Goal: Transaction & Acquisition: Purchase product/service

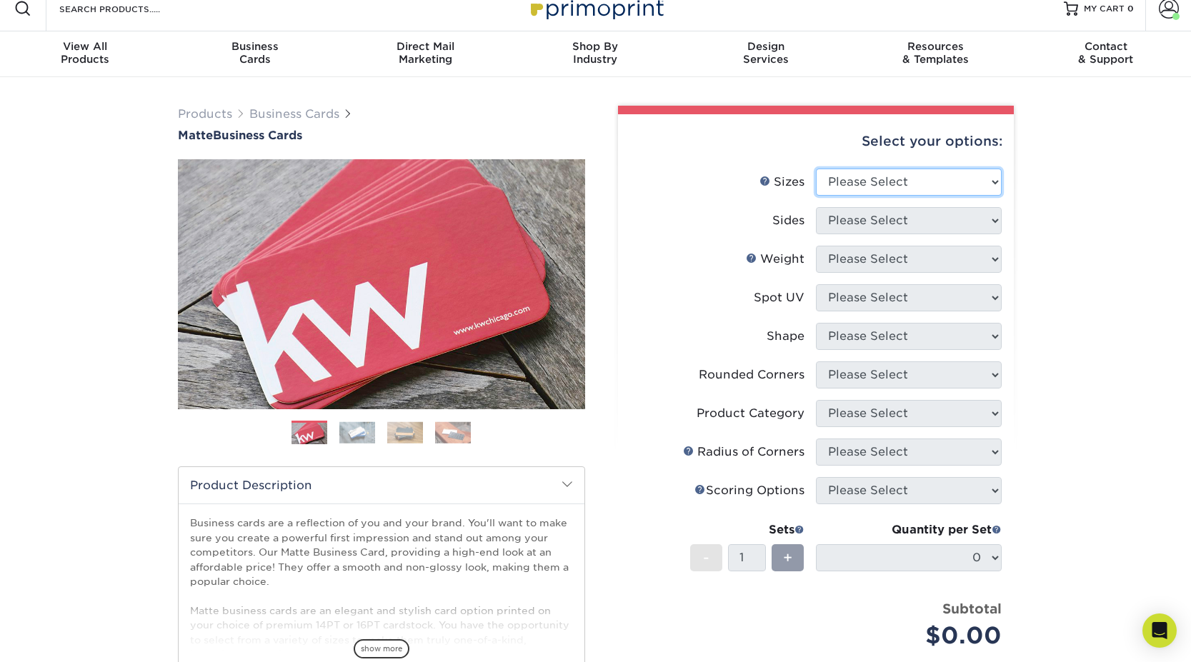
click at [880, 179] on select "Please Select 1.5" x 3.5" - Mini 1.75" x 3.5" - Mini 2" x 2" - Square 2" x 3" -…" at bounding box center [909, 182] width 186 height 27
select select "2.00x3.50"
click at [816, 169] on select "Please Select 1.5" x 3.5" - Mini 1.75" x 3.5" - Mini 2" x 2" - Square 2" x 3" -…" at bounding box center [909, 182] width 186 height 27
click at [868, 222] on select "Please Select Print Both Sides Print Front Only" at bounding box center [909, 220] width 186 height 27
select select "13abbda7-1d64-4f25-8bb2-c179b224825d"
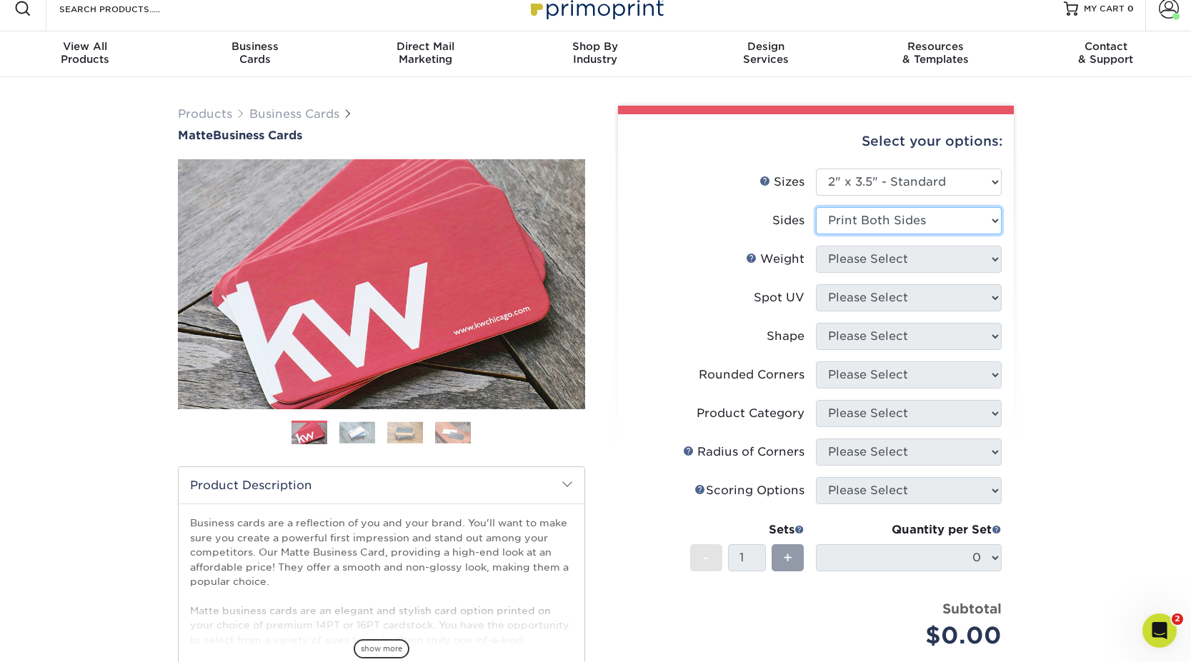
click at [816, 207] on select "Please Select Print Both Sides Print Front Only" at bounding box center [909, 220] width 186 height 27
click at [867, 262] on select "Please Select 16PT 14PT" at bounding box center [909, 259] width 186 height 27
select select "16PT"
click at [816, 246] on select "Please Select 16PT 14PT" at bounding box center [909, 259] width 186 height 27
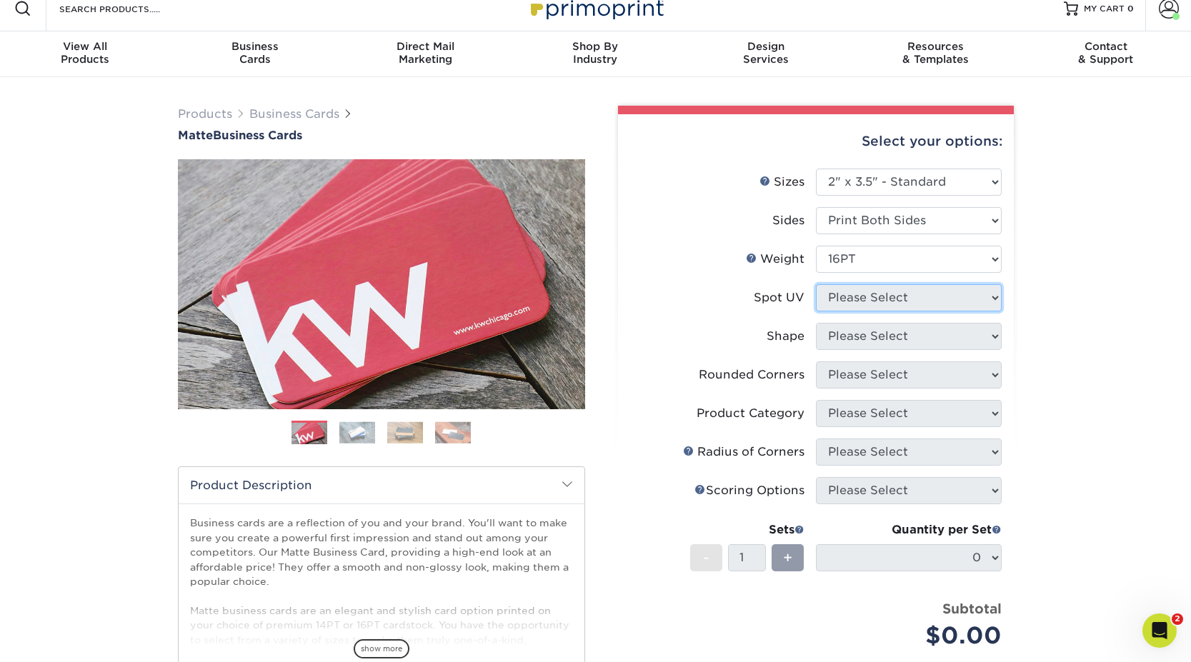
click at [858, 299] on select "Please Select No Spot UV Front and Back (Both Sides) Front Only Back Only" at bounding box center [909, 297] width 186 height 27
select select "3"
click at [816, 284] on select "Please Select No Spot UV Front and Back (Both Sides) Front Only Back Only" at bounding box center [909, 297] width 186 height 27
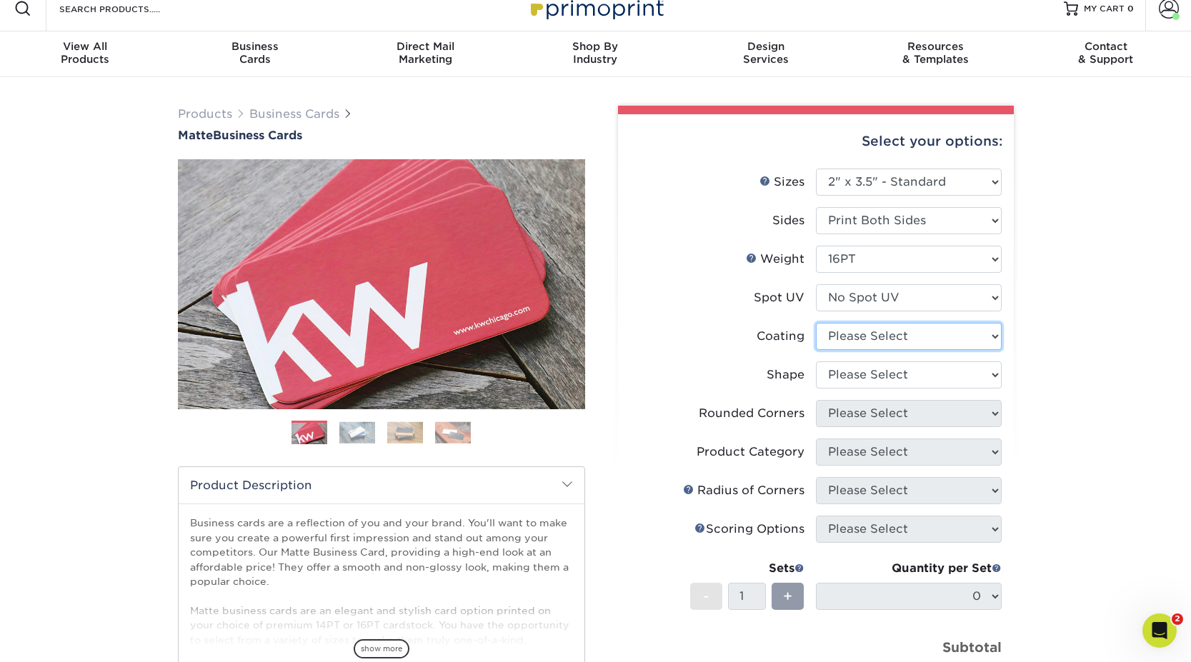
click at [854, 337] on select at bounding box center [909, 336] width 186 height 27
select select "121bb7b5-3b4d-429f-bd8d-bbf80e953313"
click at [816, 323] on select at bounding box center [909, 336] width 186 height 27
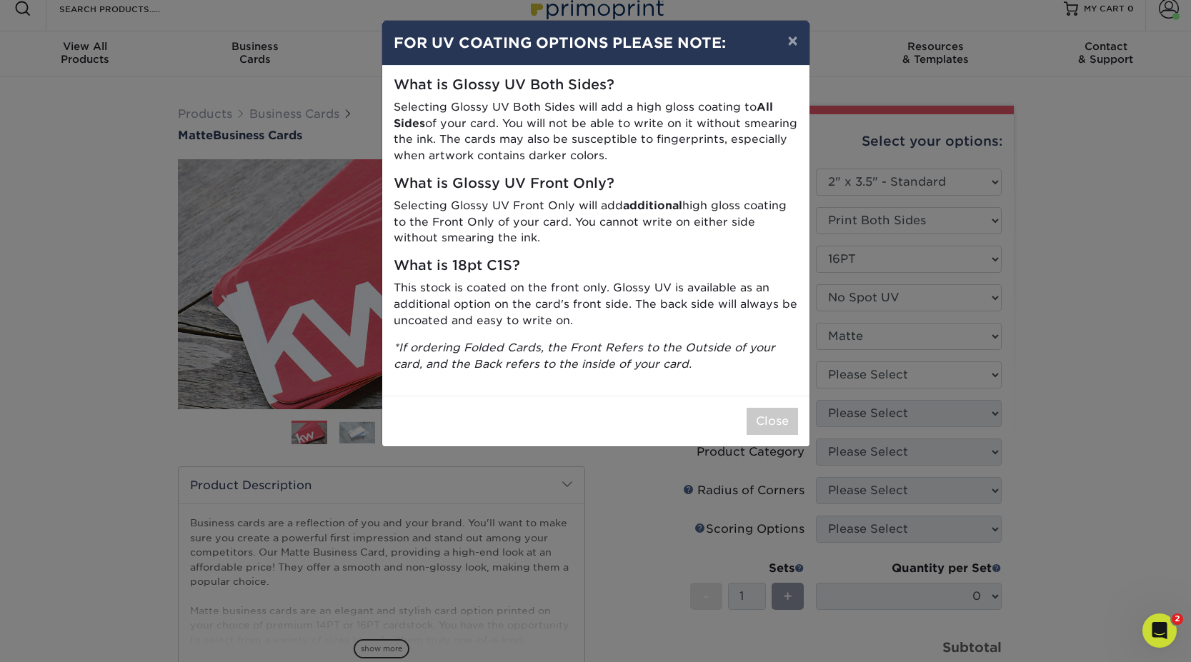
click at [848, 373] on div "× FOR UV COATING OPTIONS PLEASE NOTE: What is Glossy UV Both Sides? Selecting G…" at bounding box center [595, 331] width 1191 height 662
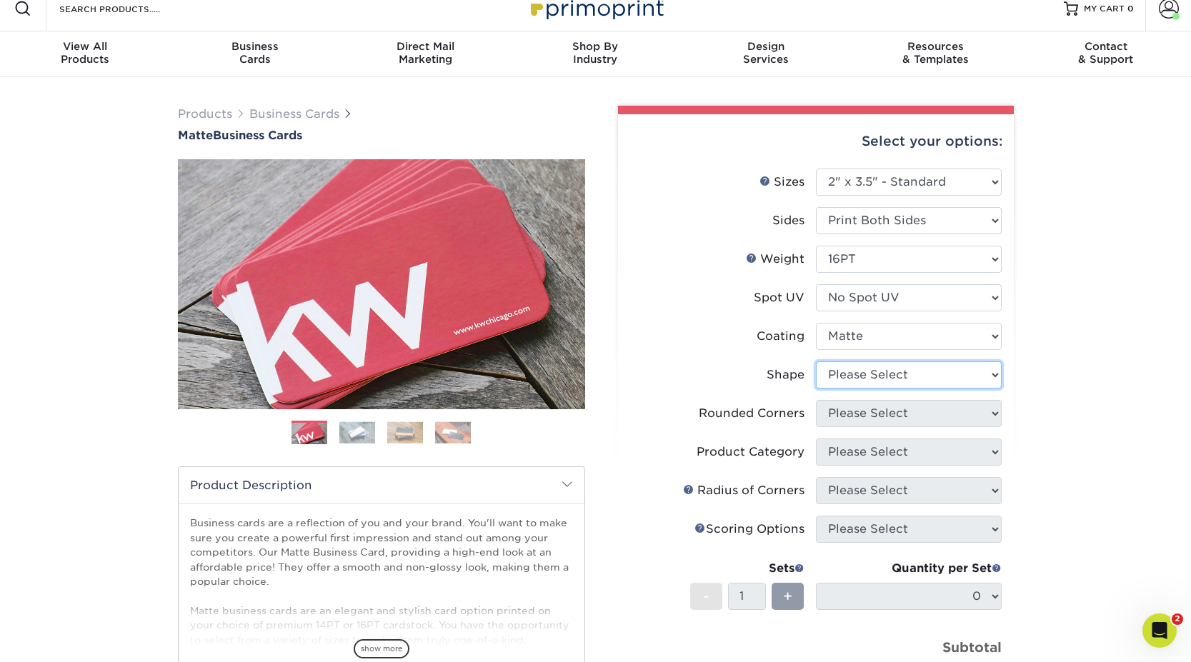
click at [847, 373] on select "Please Select Standard Oval" at bounding box center [909, 375] width 186 height 27
select select "standard"
click at [816, 362] on select "Please Select Standard Oval" at bounding box center [909, 375] width 186 height 27
click at [846, 413] on select "Please Select Yes - Round 2 Corners Yes - Round 4 Corners No" at bounding box center [909, 413] width 186 height 27
select select "0"
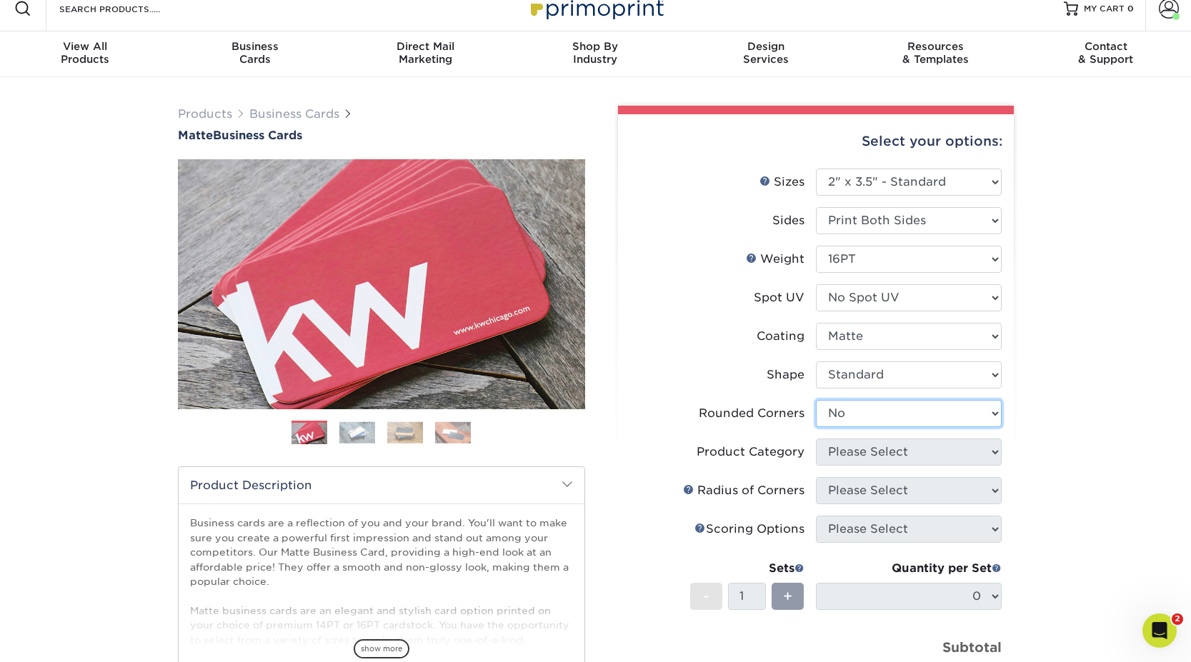
click at [816, 400] on select "Please Select Yes - Round 2 Corners Yes - Round 4 Corners No" at bounding box center [909, 413] width 186 height 27
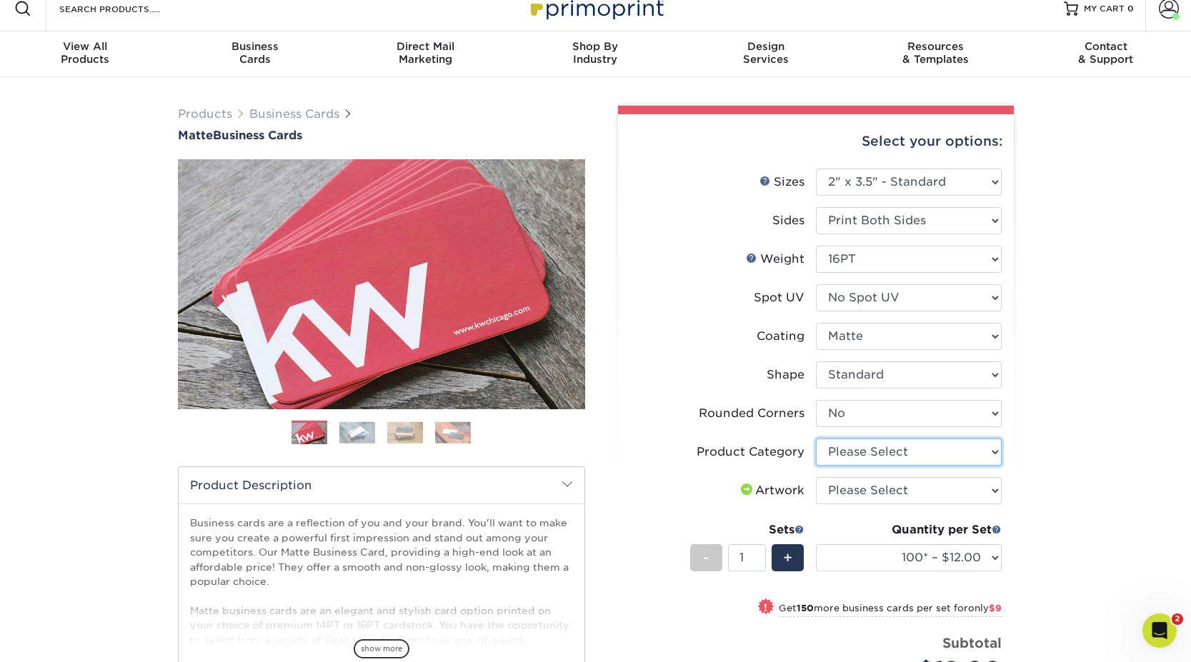
click at [860, 455] on select "Please Select Business Cards" at bounding box center [909, 452] width 186 height 27
select select "3b5148f1-0588-4f88-a218-97bcfdce65c1"
click at [816, 439] on select "Please Select Business Cards" at bounding box center [909, 452] width 186 height 27
click at [860, 492] on select "Please Select I will upload files I need a design - $100" at bounding box center [909, 490] width 186 height 27
select select "upload"
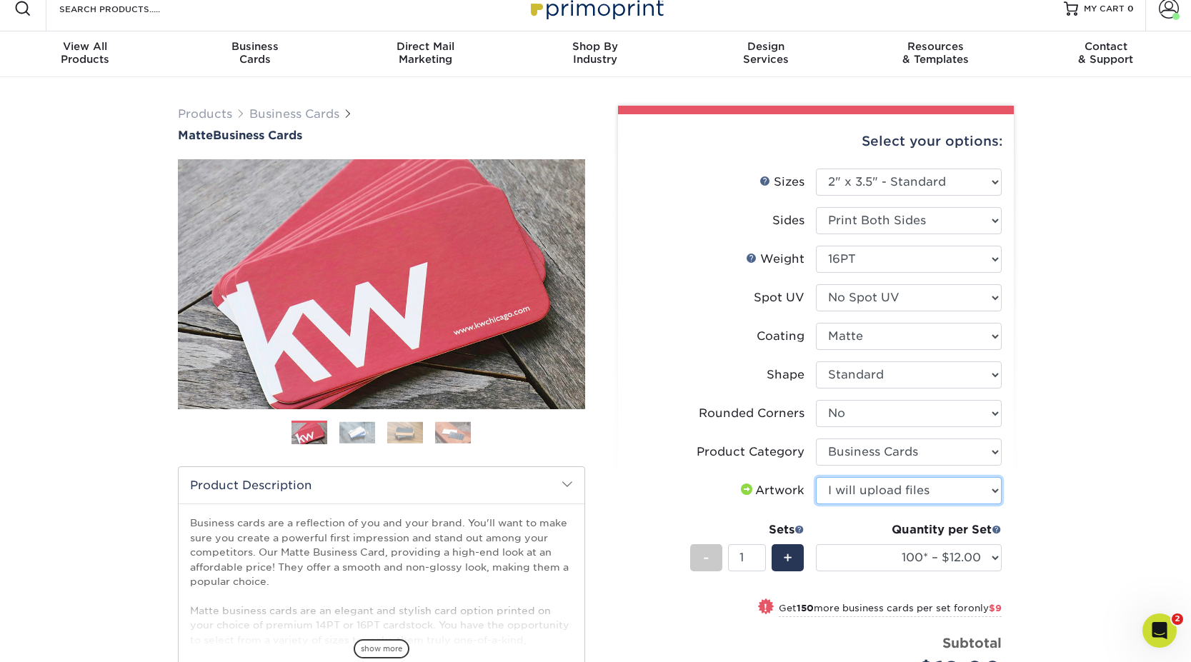
click at [816, 477] on select "Please Select I will upload files I need a design - $100" at bounding box center [909, 490] width 186 height 27
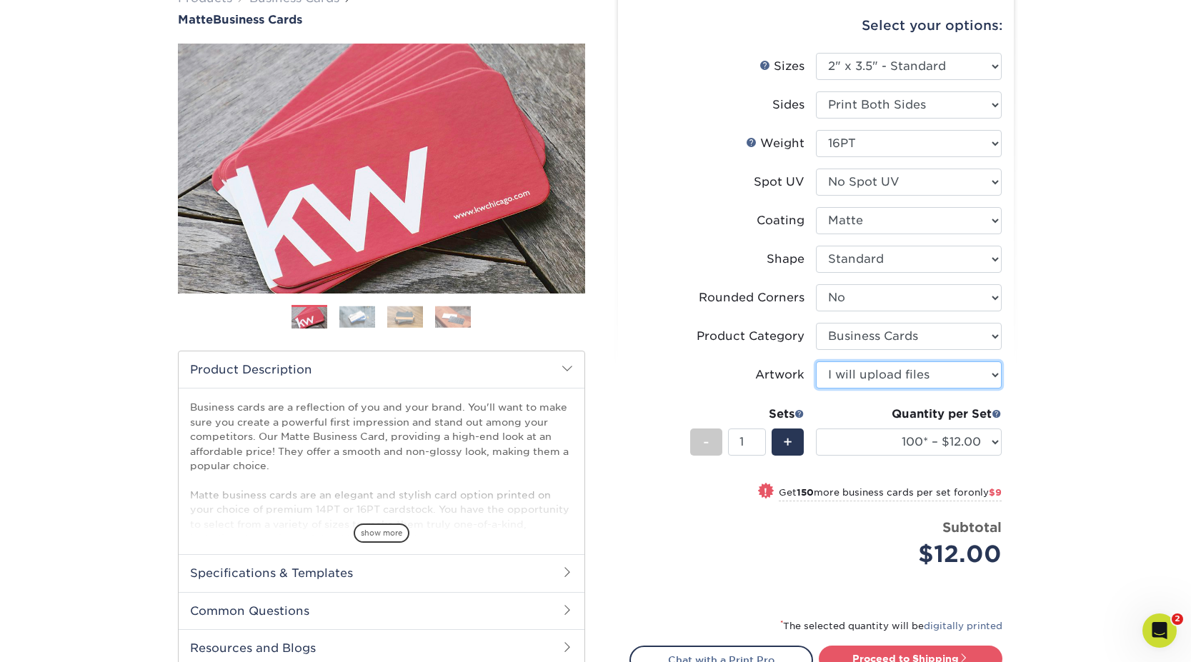
scroll to position [161, 0]
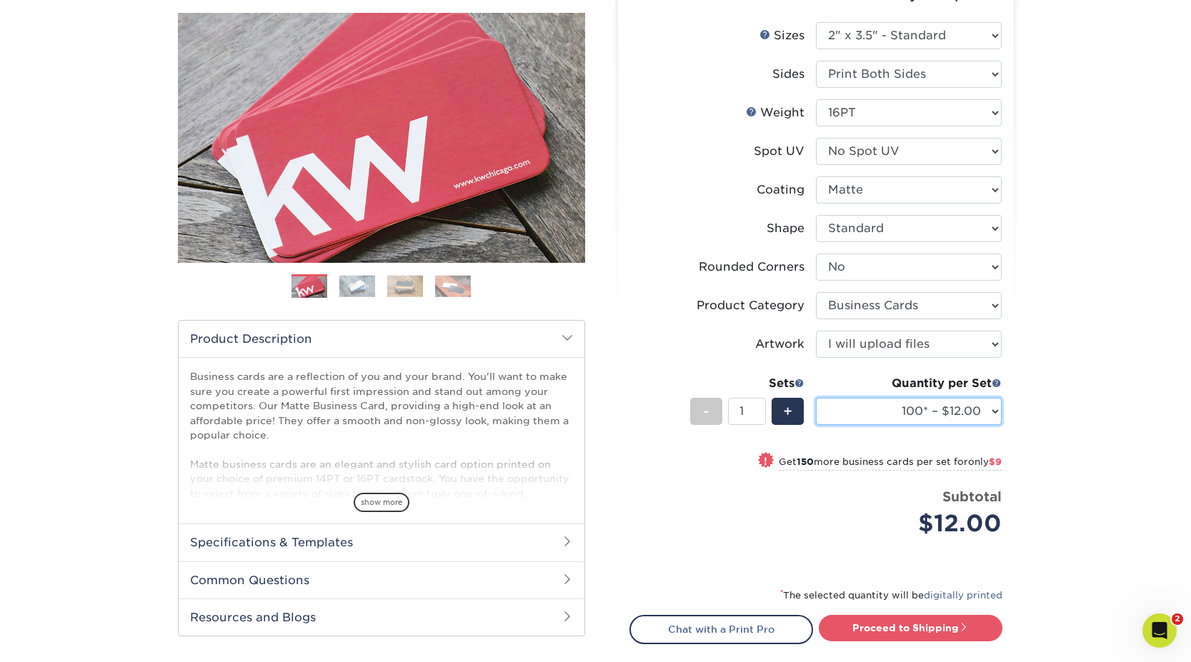
click at [930, 418] on select "100* – $12.00 250* – $21.00 500 – $42.00 1000 – $53.00 2500 – $95.00 5000 – $18…" at bounding box center [909, 411] width 186 height 27
click at [816, 398] on select "100* – $12.00 250* – $21.00 500 – $42.00 1000 – $53.00 2500 – $95.00 5000 – $18…" at bounding box center [909, 411] width 186 height 27
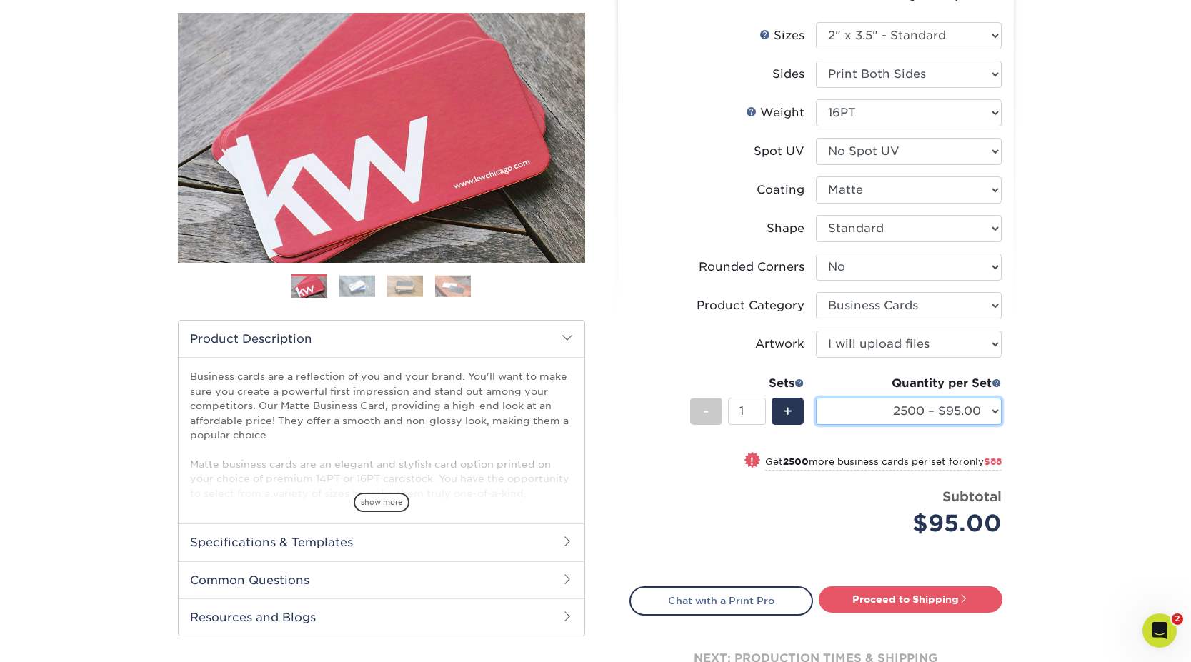
click at [992, 410] on select "100* – $12.00 250* – $21.00 500 – $42.00 1000 – $53.00 2500 – $95.00 5000 – $18…" at bounding box center [909, 411] width 186 height 27
click at [816, 398] on select "100* – $12.00 250* – $21.00 500 – $42.00 1000 – $53.00 2500 – $95.00 5000 – $18…" at bounding box center [909, 411] width 186 height 27
click at [973, 405] on select "100* – $12.00 250* – $21.00 500 – $42.00 1000 – $53.00 2500 – $95.00 5000 – $18…" at bounding box center [909, 411] width 186 height 27
select select "2500 – $95.00"
click at [816, 398] on select "100* – $12.00 250* – $21.00 500 – $42.00 1000 – $53.00 2500 – $95.00 5000 – $18…" at bounding box center [909, 411] width 186 height 27
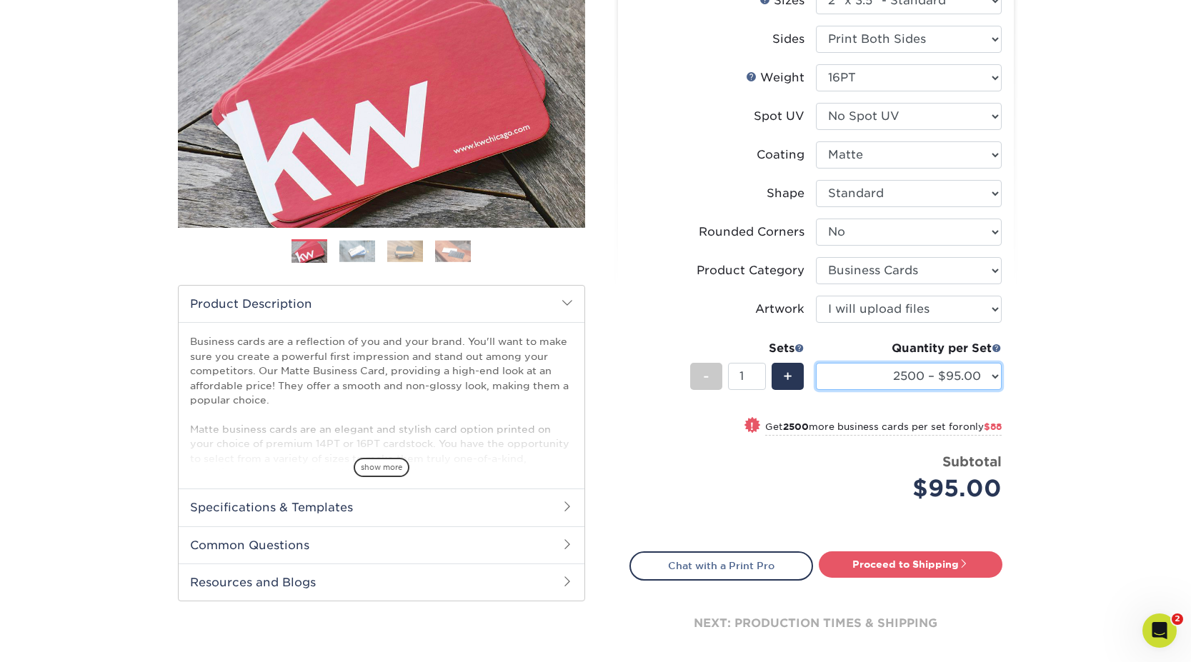
scroll to position [305, 0]
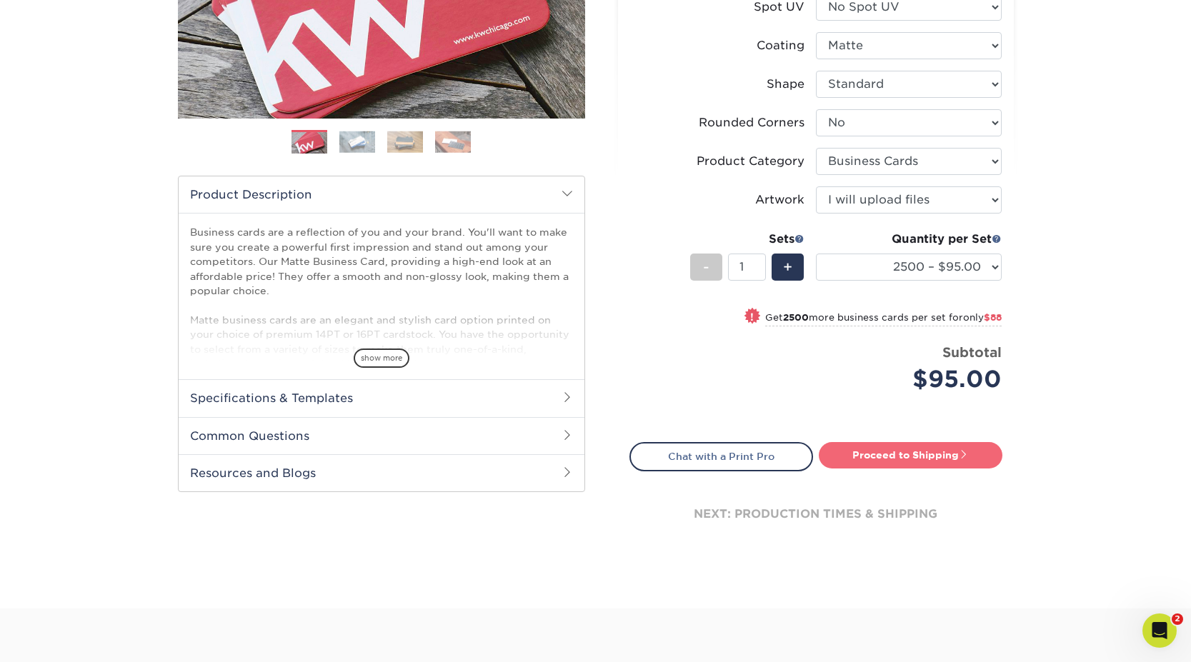
click at [905, 464] on link "Proceed to Shipping" at bounding box center [911, 455] width 184 height 26
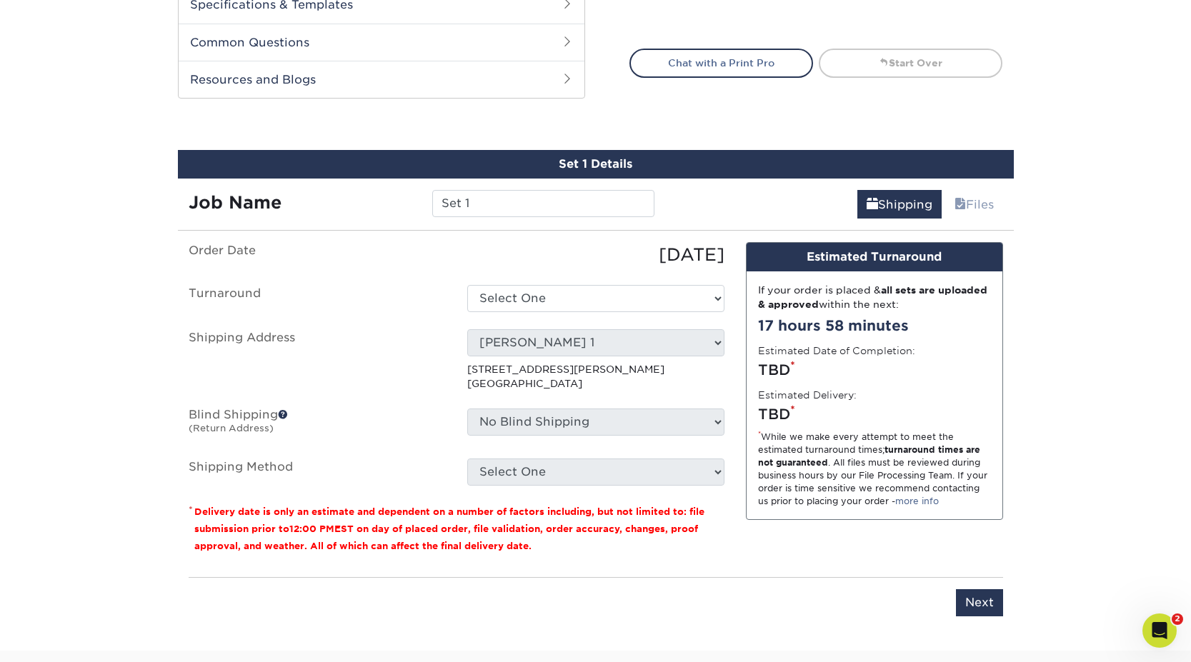
scroll to position [786, 0]
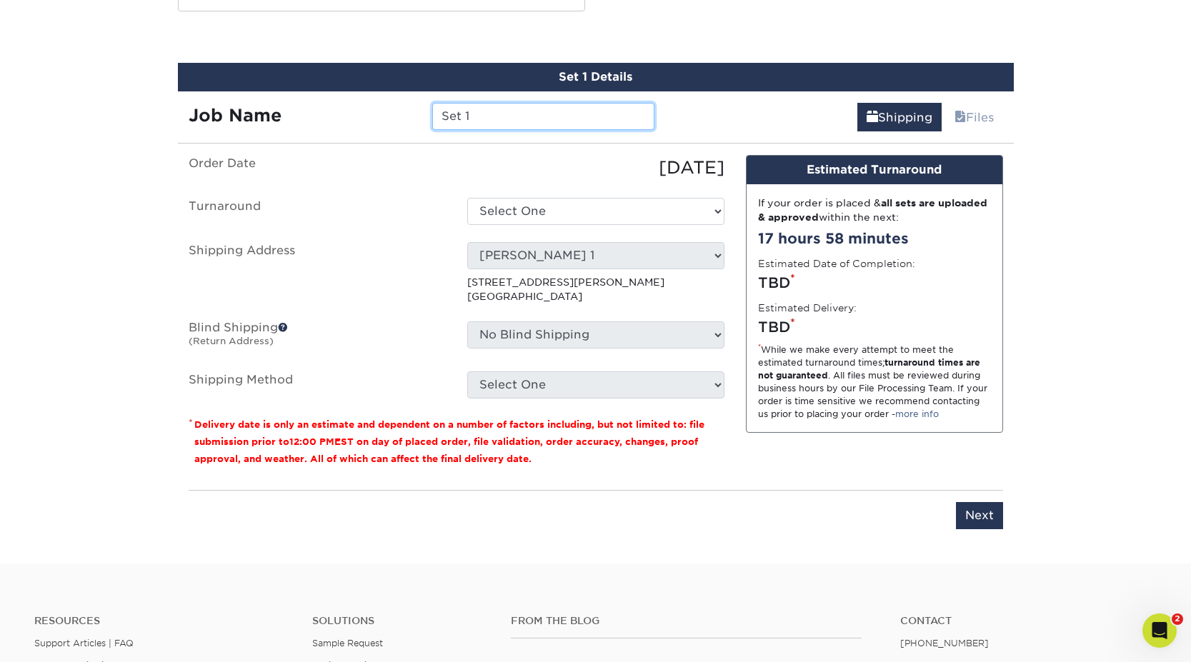
drag, startPoint x: 489, startPoint y: 112, endPoint x: 355, endPoint y: 116, distance: 133.7
click at [342, 111] on div "Job Name Set 1" at bounding box center [422, 116] width 488 height 27
type input "Russel Business Cards"
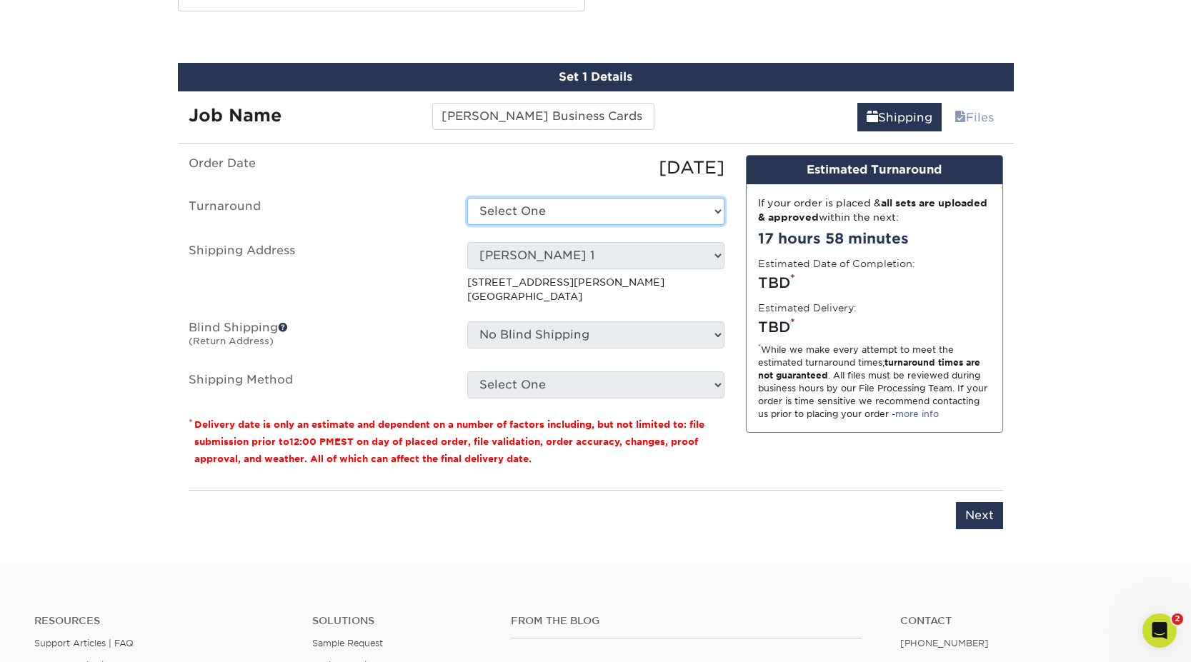
click at [547, 211] on select "Select One 2-4 Business Days 2 Day Next Business Day" at bounding box center [595, 211] width 257 height 27
click at [467, 198] on select "Select One 2-4 Business Days 2 Day Next Business Day" at bounding box center [595, 211] width 257 height 27
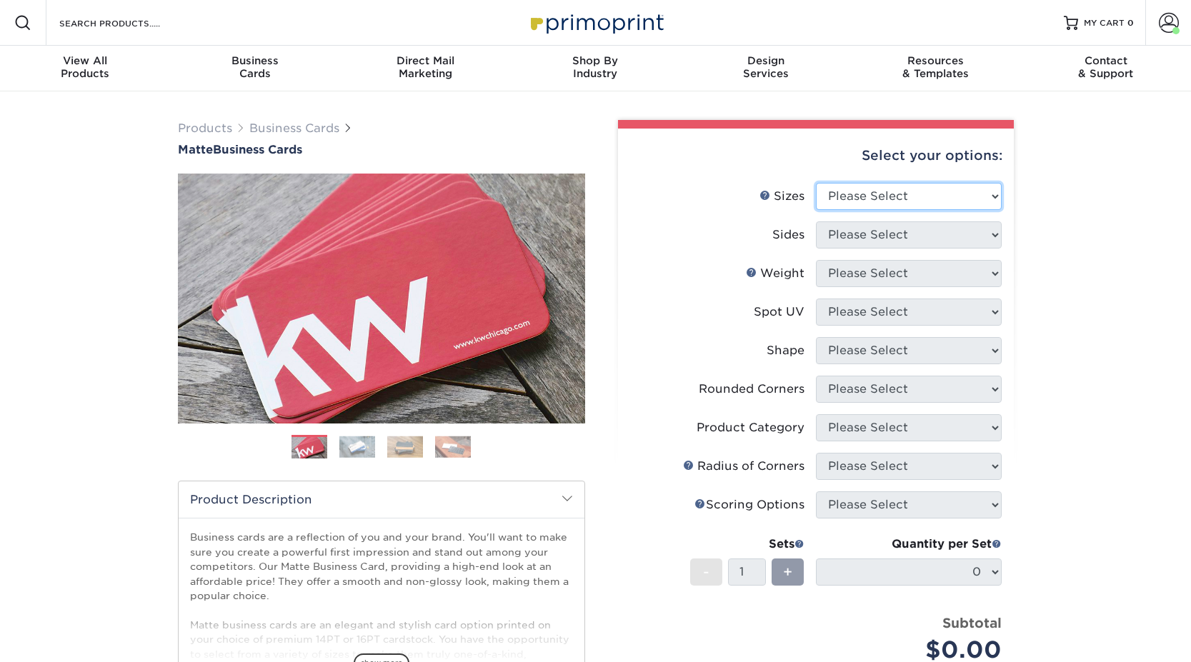
click at [914, 192] on select "Please Select 1.5" x 3.5" - Mini 1.75" x 3.5" - Mini 2" x 2" - Square 2" x 3" -…" at bounding box center [909, 196] width 186 height 27
select select "2.00x3.50"
click at [816, 183] on select "Please Select 1.5" x 3.5" - Mini 1.75" x 3.5" - Mini 2" x 2" - Square 2" x 3" -…" at bounding box center [909, 196] width 186 height 27
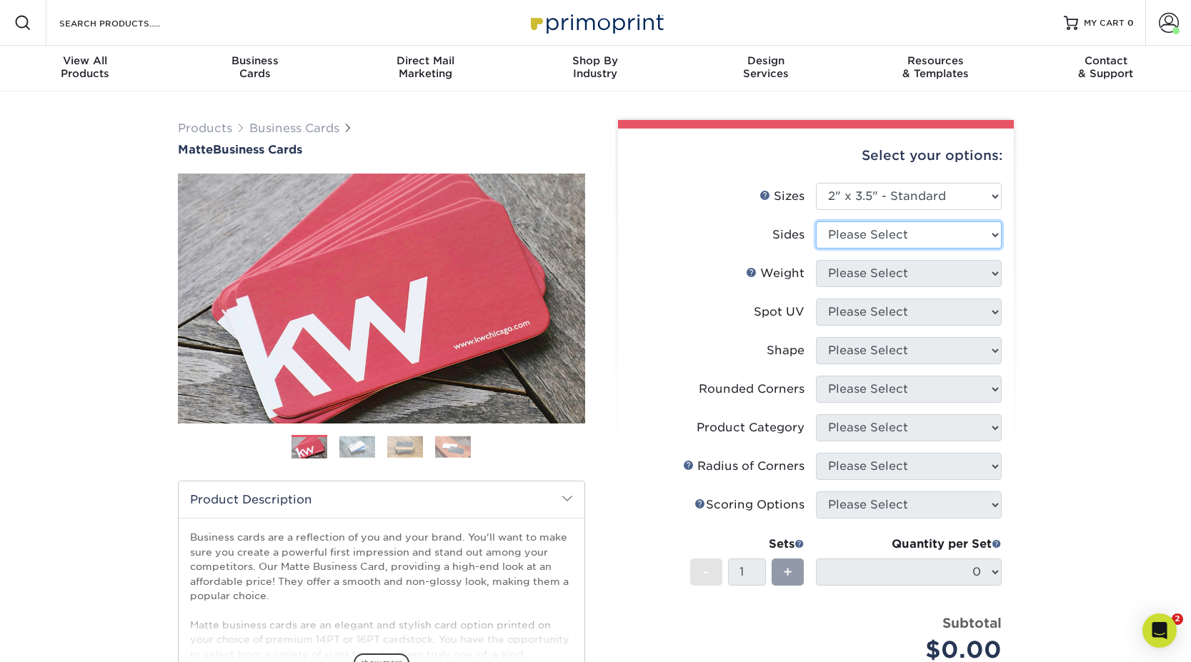
click at [887, 232] on select "Please Select Print Both Sides Print Front Only" at bounding box center [909, 235] width 186 height 27
select select "13abbda7-1d64-4f25-8bb2-c179b224825d"
click at [816, 222] on select "Please Select Print Both Sides Print Front Only" at bounding box center [909, 235] width 186 height 27
click at [871, 271] on select "Please Select 16PT 14PT" at bounding box center [909, 273] width 186 height 27
select select "16PT"
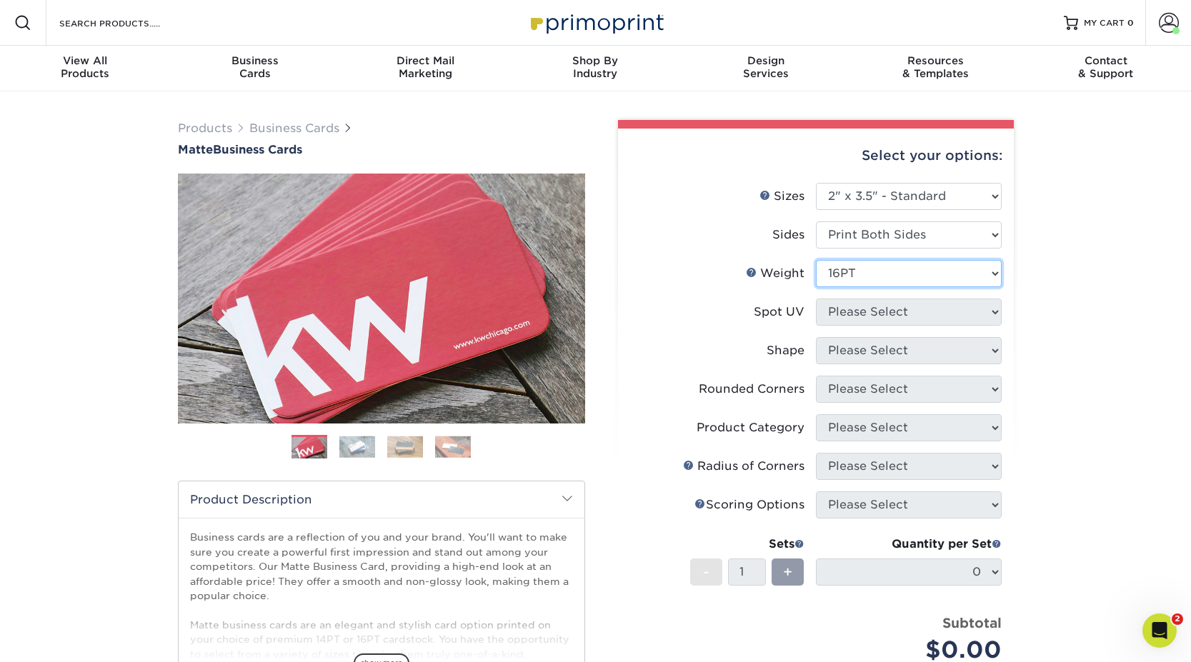
click at [816, 260] on select "Please Select 16PT 14PT" at bounding box center [909, 273] width 186 height 27
click at [859, 314] on select "Please Select No Spot UV Front and Back (Both Sides) Front Only Back Only" at bounding box center [909, 312] width 186 height 27
select select "3"
click at [816, 299] on select "Please Select No Spot UV Front and Back (Both Sides) Front Only Back Only" at bounding box center [909, 312] width 186 height 27
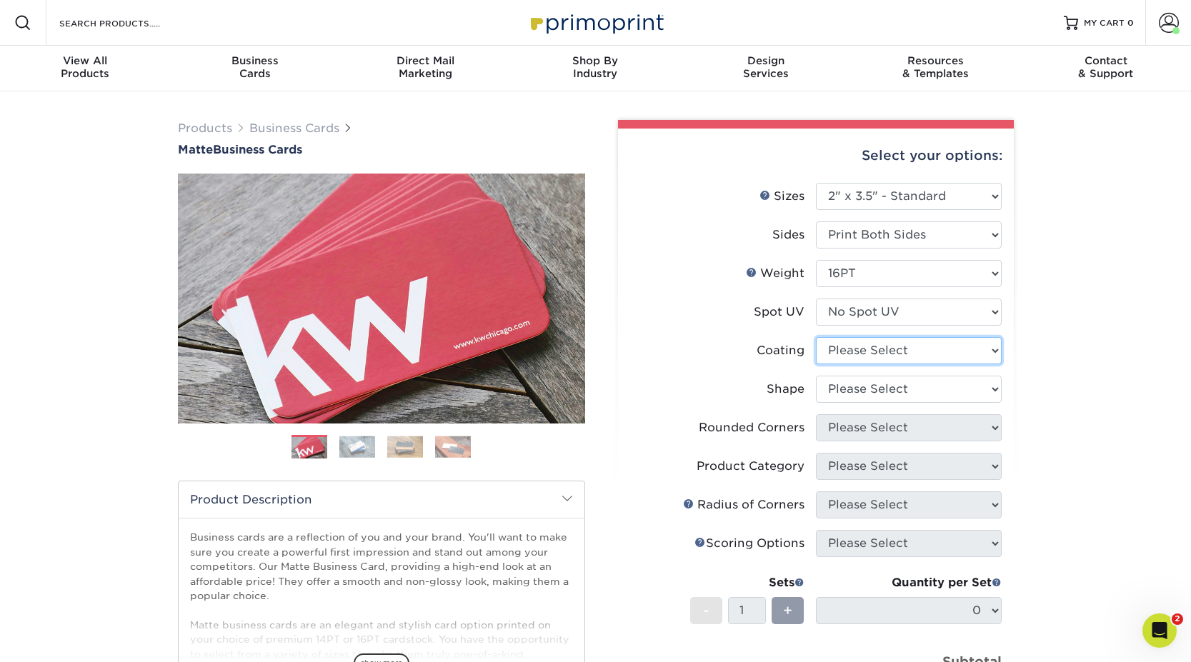
click at [865, 346] on select at bounding box center [909, 350] width 186 height 27
select select "121bb7b5-3b4d-429f-bd8d-bbf80e953313"
click at [816, 337] on select at bounding box center [909, 350] width 186 height 27
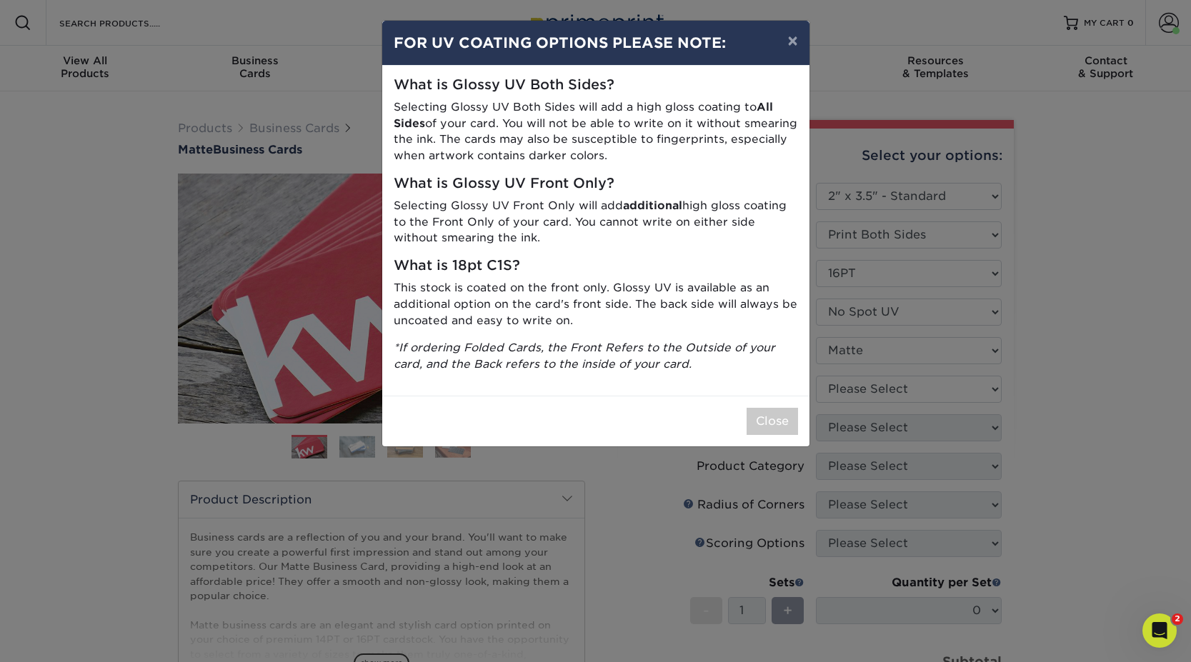
click at [867, 387] on div "× FOR UV COATING OPTIONS PLEASE NOTE: What is Glossy UV Both Sides? Selecting G…" at bounding box center [595, 331] width 1191 height 662
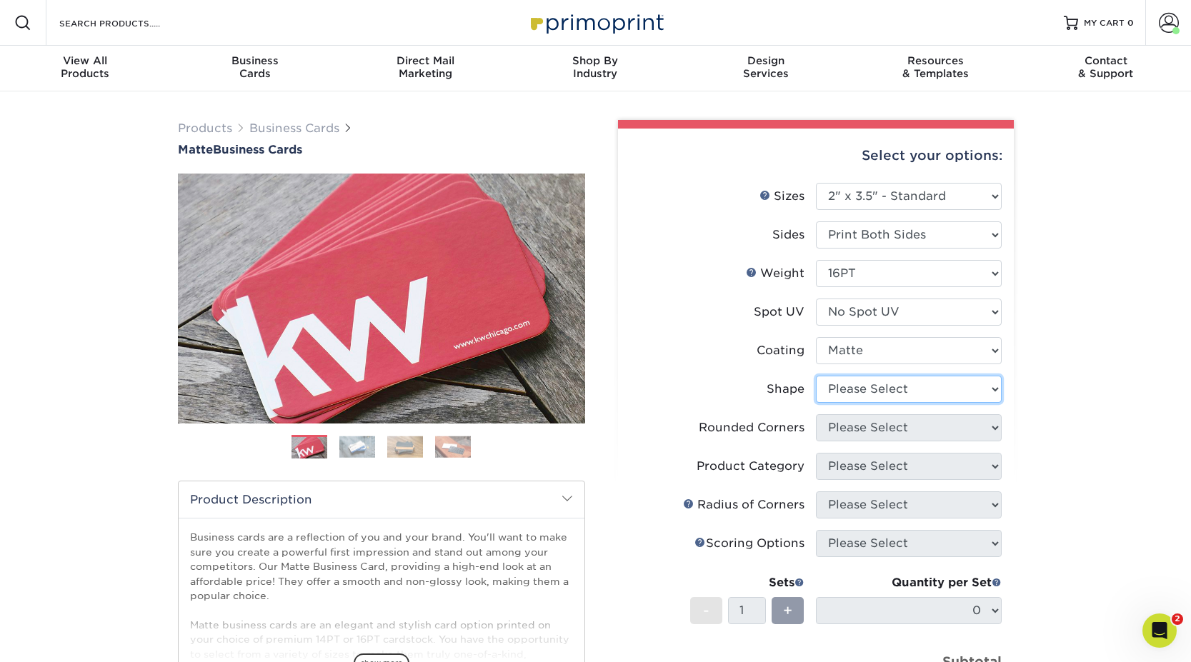
click at [870, 387] on select "Please Select Standard Oval" at bounding box center [909, 389] width 186 height 27
select select "standard"
click at [816, 376] on select "Please Select Standard Oval" at bounding box center [909, 389] width 186 height 27
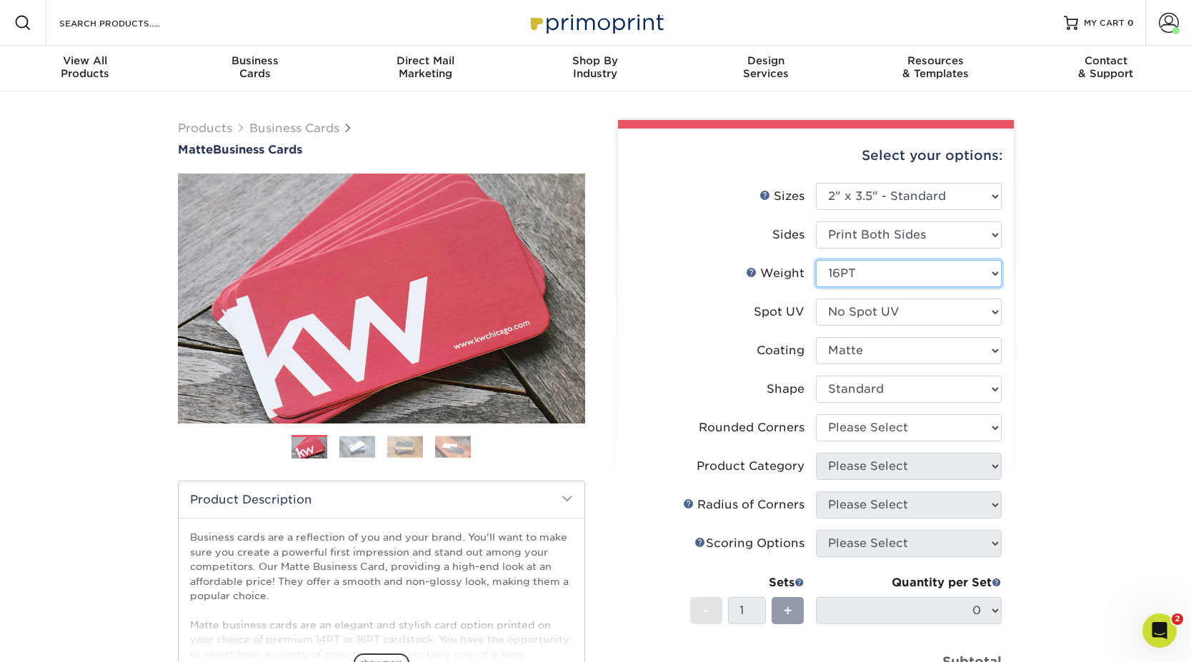
click at [868, 281] on select "Please Select 16PT 14PT" at bounding box center [909, 273] width 186 height 27
click at [816, 260] on select "Please Select 16PT 14PT" at bounding box center [909, 273] width 186 height 27
click at [868, 431] on select "Please Select Yes - Round 2 Corners Yes - Round 4 Corners No" at bounding box center [909, 428] width 186 height 27
select select "0"
click at [816, 415] on select "Please Select Yes - Round 2 Corners Yes - Round 4 Corners No" at bounding box center [909, 428] width 186 height 27
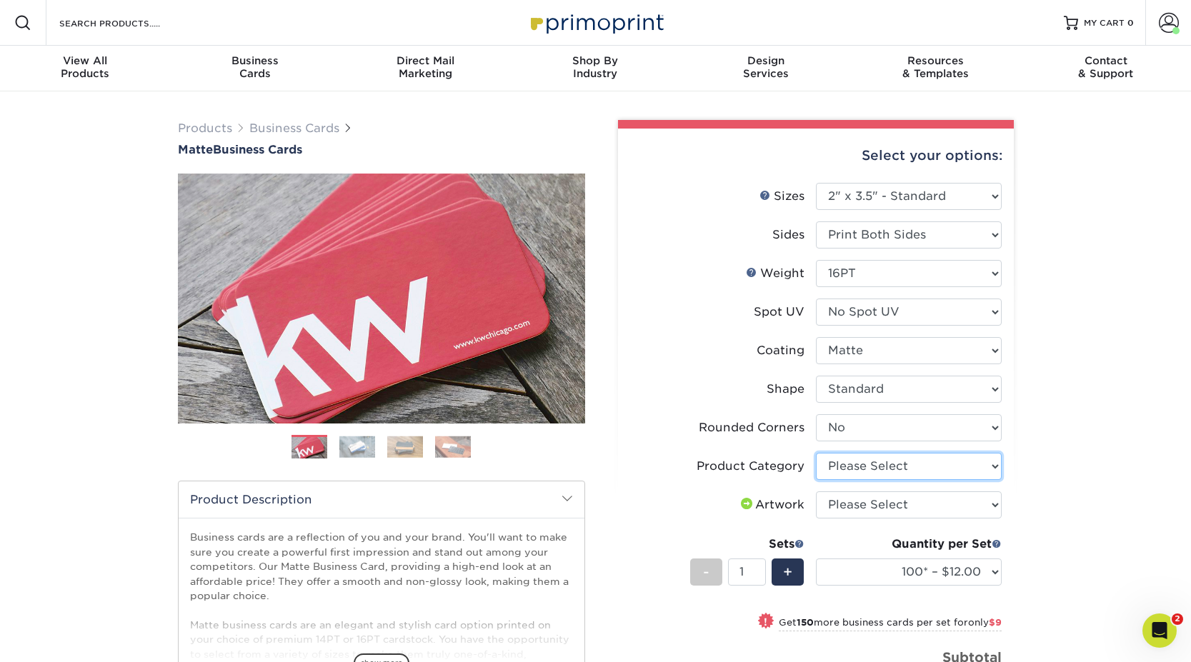
click at [873, 471] on select "Please Select Business Cards" at bounding box center [909, 466] width 186 height 27
click at [921, 510] on select "Please Select I will upload files I need a design - $100" at bounding box center [909, 505] width 186 height 27
click at [866, 464] on select "Please Select Business Cards" at bounding box center [909, 466] width 186 height 27
select select "3b5148f1-0588-4f88-a218-97bcfdce65c1"
click at [816, 453] on select "Please Select Business Cards" at bounding box center [909, 466] width 186 height 27
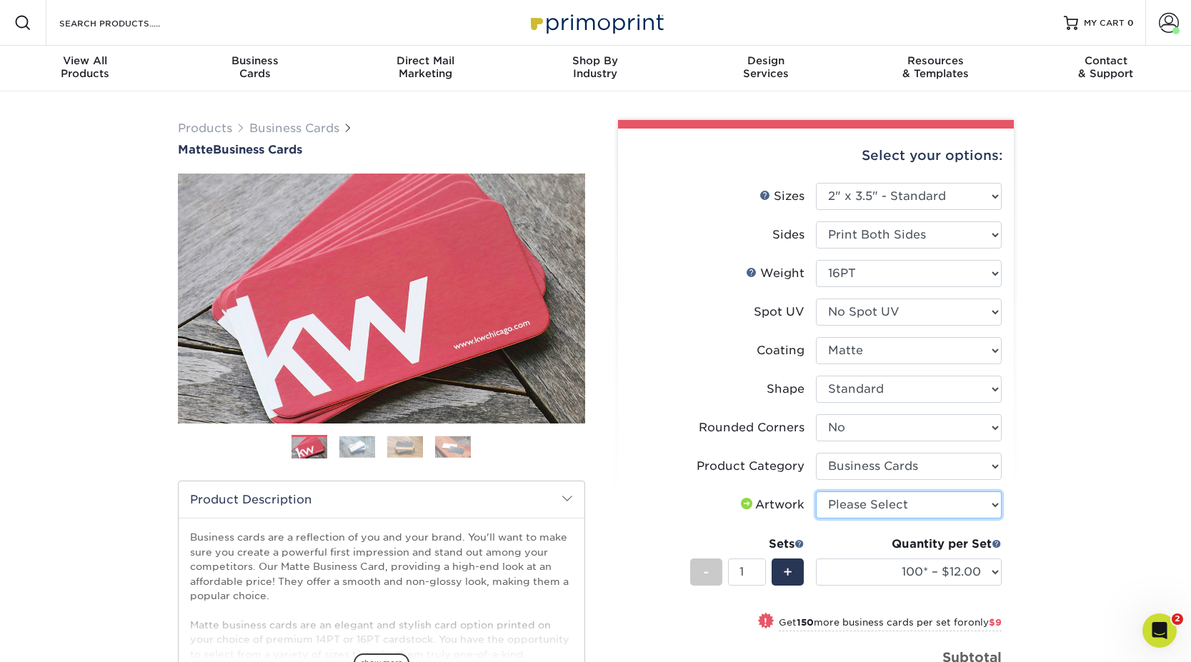
click at [881, 505] on select "Please Select I will upload files I need a design - $100" at bounding box center [909, 505] width 186 height 27
select select "upload"
click at [816, 492] on select "Please Select I will upload files I need a design - $100" at bounding box center [909, 505] width 186 height 27
click at [953, 577] on select "100* – $12.00 250* – $21.00 500 – $42.00 1000 – $53.00 2500 – $95.00 5000 – $18…" at bounding box center [909, 572] width 186 height 27
select select "2500 – $95.00"
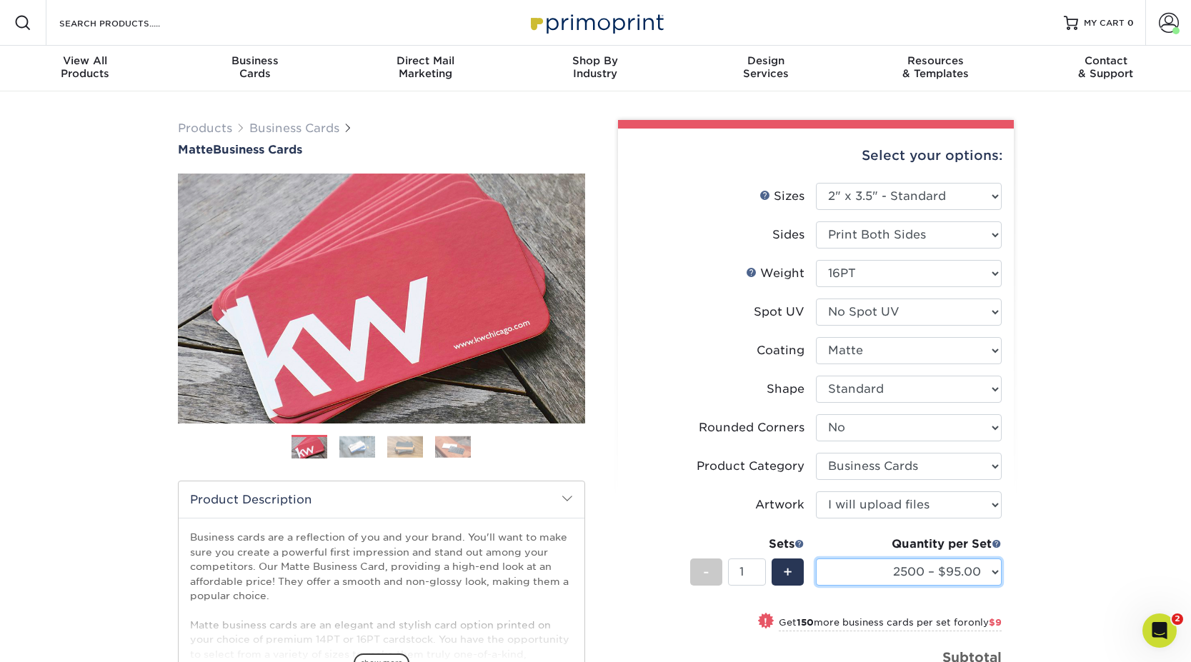
click at [816, 559] on select "100* – $12.00 250* – $21.00 500 – $42.00 1000 – $53.00 2500 – $95.00 5000 – $18…" at bounding box center [909, 572] width 186 height 27
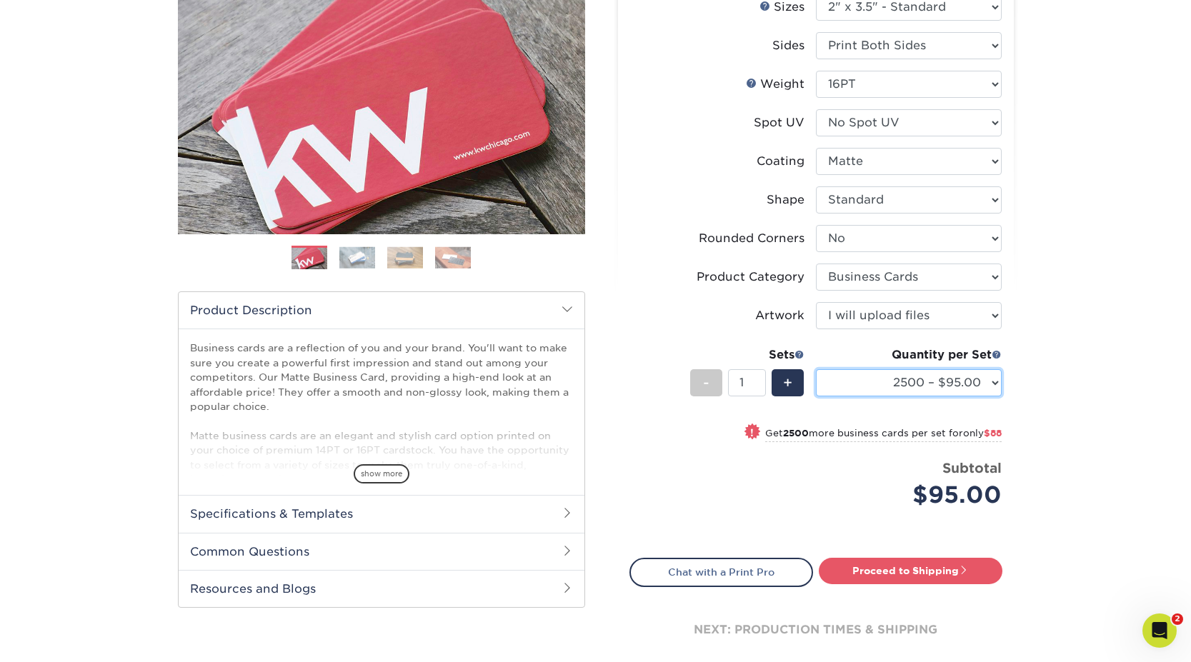
scroll to position [275, 0]
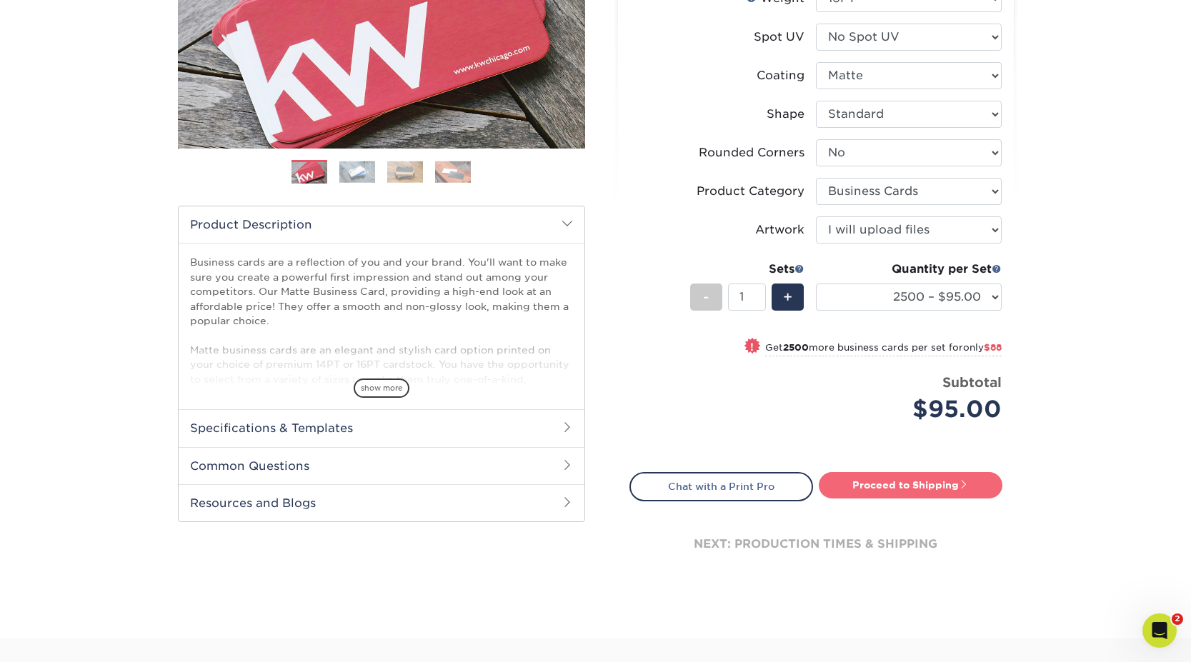
click at [915, 491] on link "Proceed to Shipping" at bounding box center [911, 485] width 184 height 26
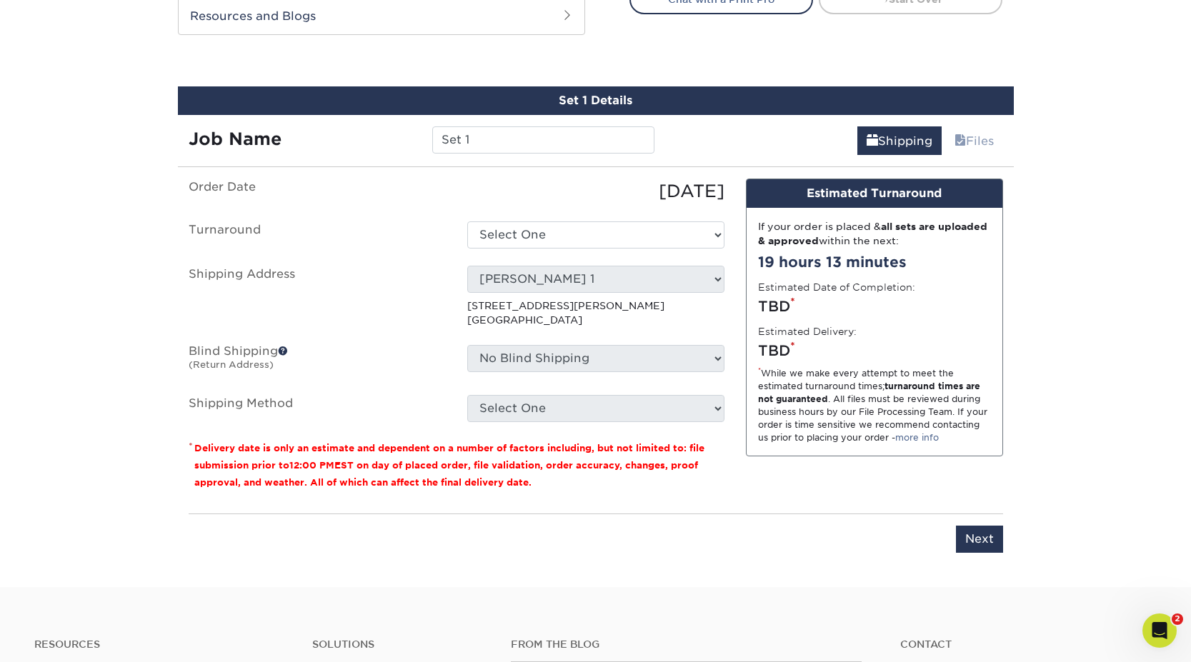
scroll to position [786, 0]
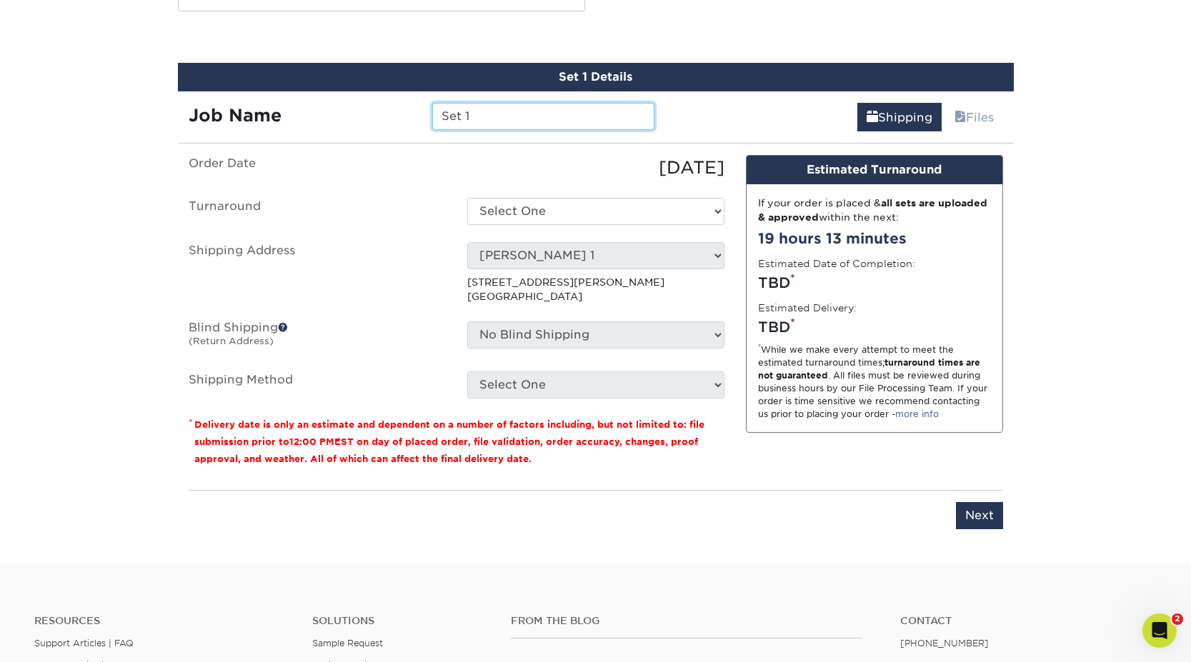
drag, startPoint x: 485, startPoint y: 114, endPoint x: 430, endPoint y: 114, distance: 54.3
click at [425, 111] on div "Set 1" at bounding box center [544, 116] width 244 height 27
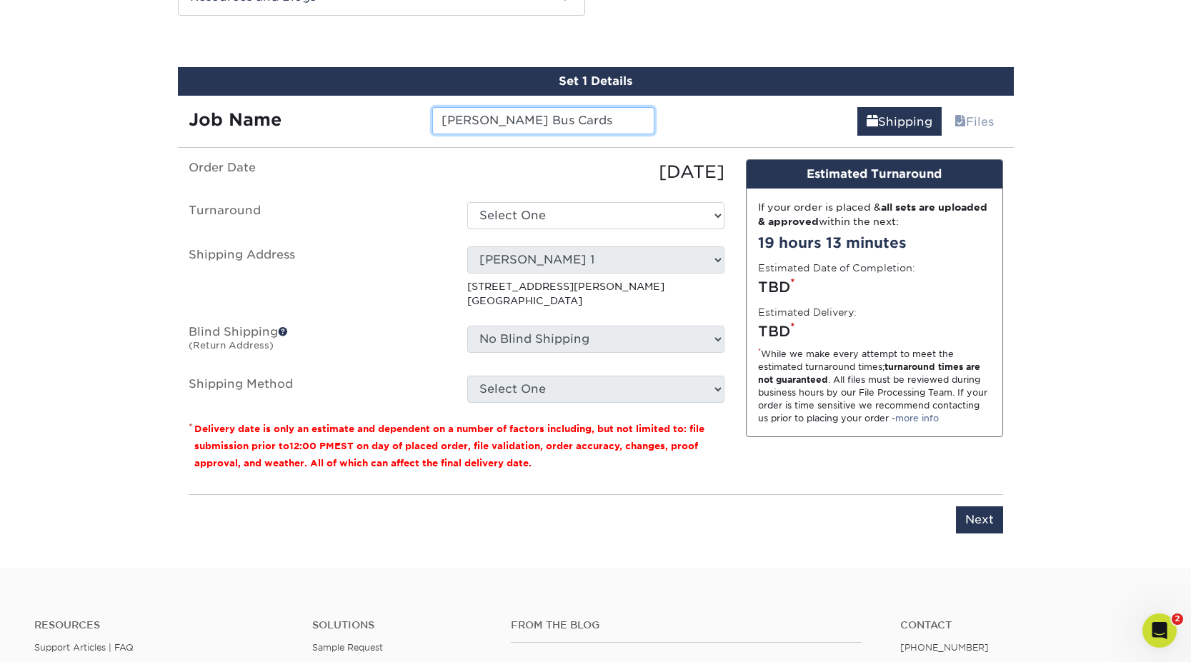
type input "[PERSON_NAME] Bus Cards"
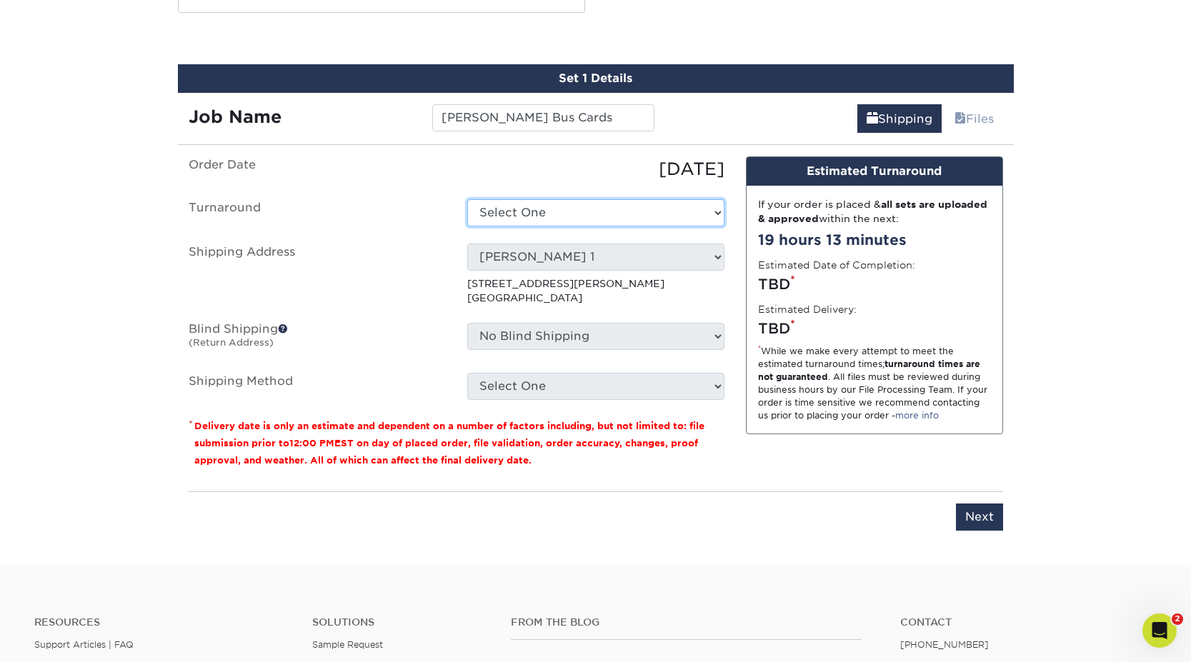
click at [585, 210] on select "Select One 2-4 Business Days 2 Day Next Business Day" at bounding box center [595, 212] width 257 height 27
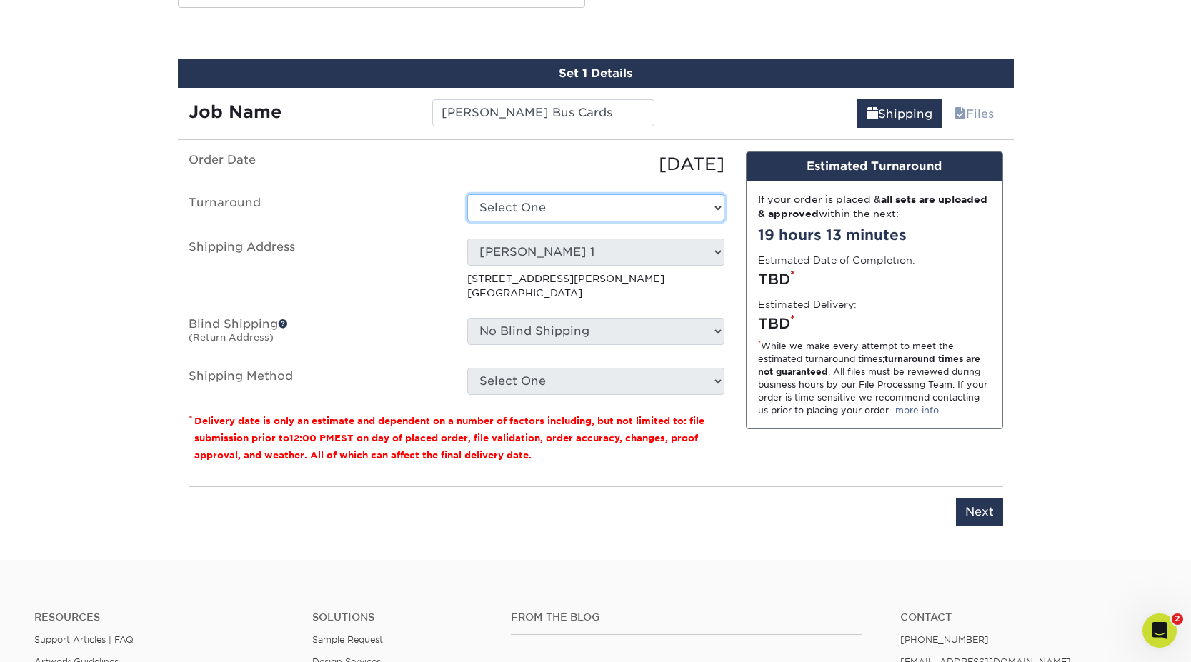
scroll to position [791, 0]
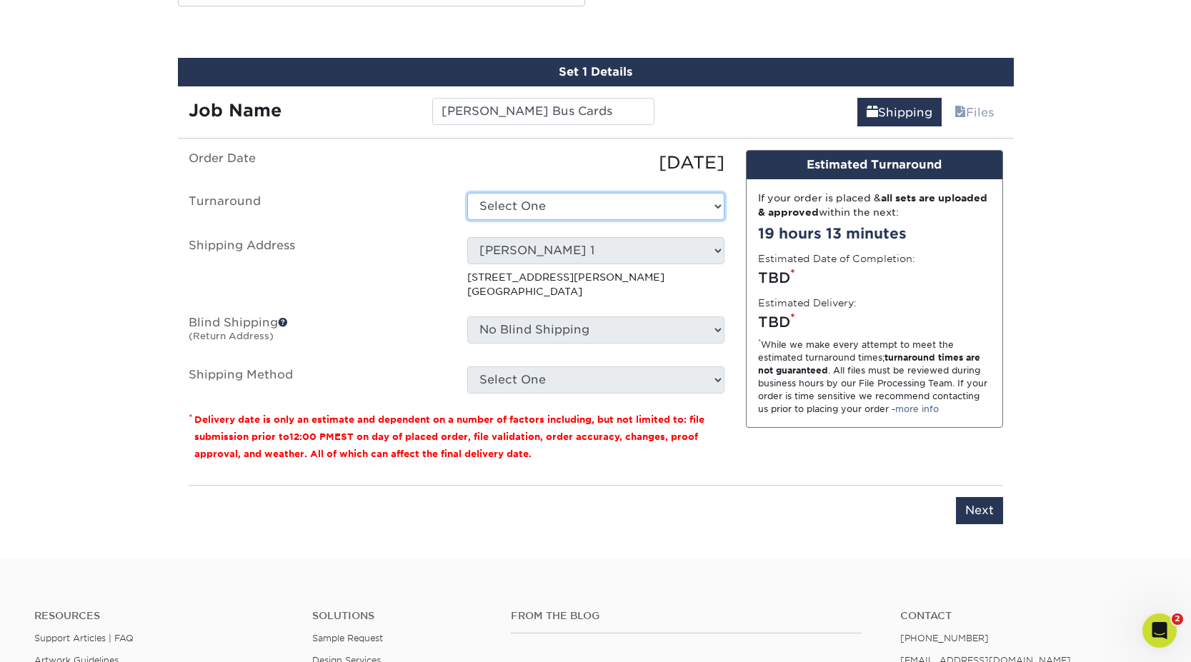
select select "4ad60ddd-8d1f-48e0-9091-e5898b254fb2"
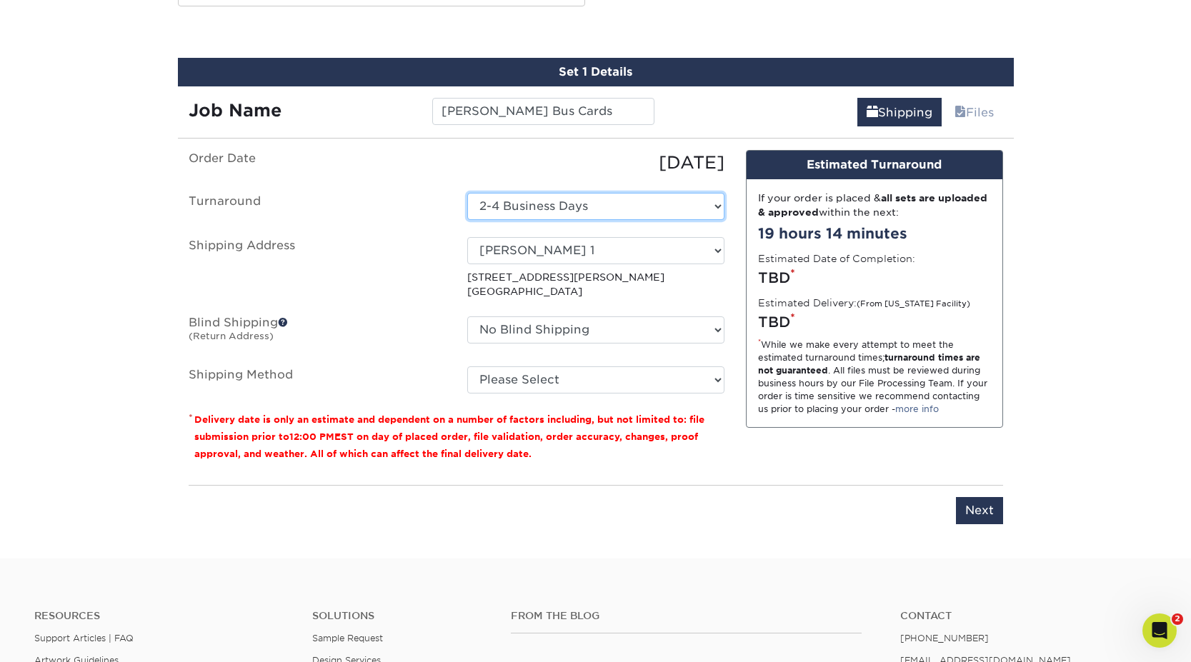
click at [585, 209] on select "Select One 2-4 Business Days 2 Day Next Business Day" at bounding box center [595, 206] width 257 height 27
click at [578, 248] on select "Select One Bouncer [PERSON_NAME] D&M [PERSON_NAME] 1 EMS 1 EMS 2 Feverwise HOME…" at bounding box center [595, 250] width 257 height 27
select select "26859"
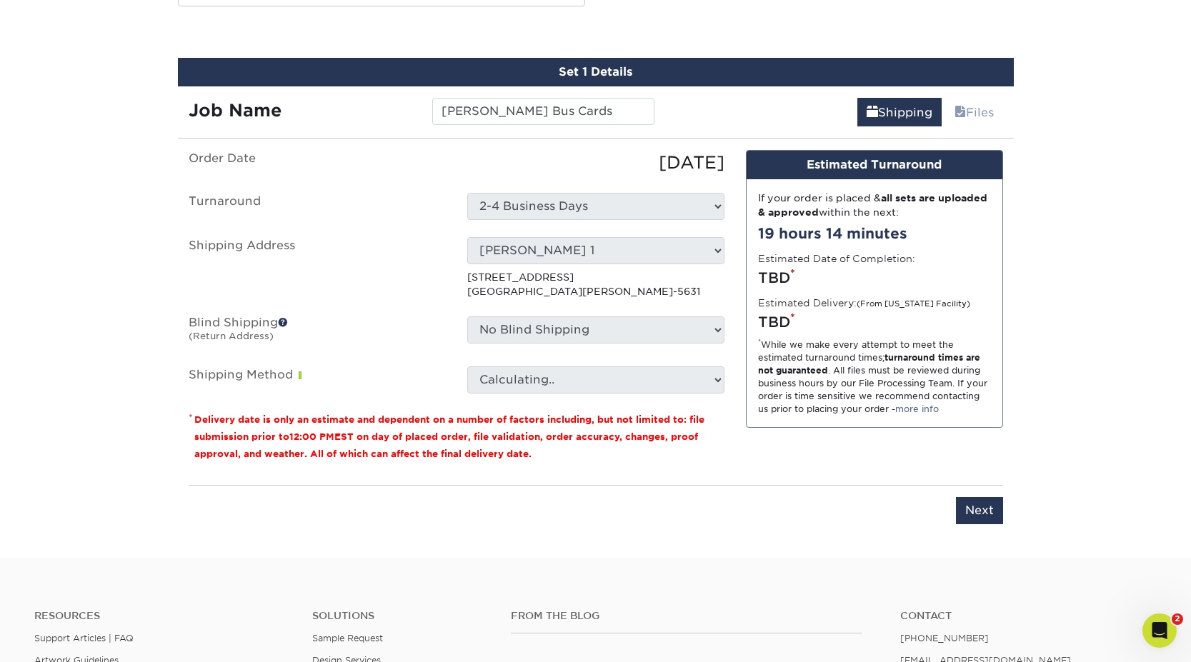
scroll to position [792, 0]
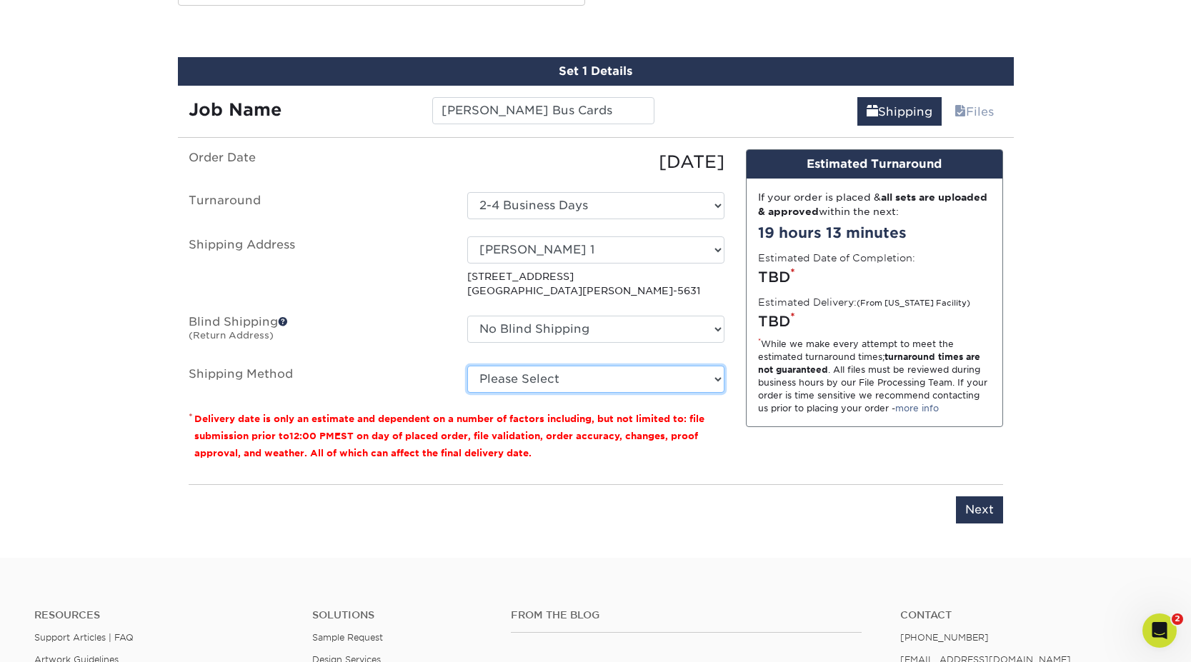
click at [576, 380] on select "Please Select Ground Shipping (+$11.20) 3 Day Shipping Service (+$20.04) 2 Day …" at bounding box center [595, 379] width 257 height 27
select select "03"
click at [467, 366] on select "Please Select Ground Shipping (+$11.20) 3 Day Shipping Service (+$20.04) 2 Day …" at bounding box center [595, 379] width 257 height 27
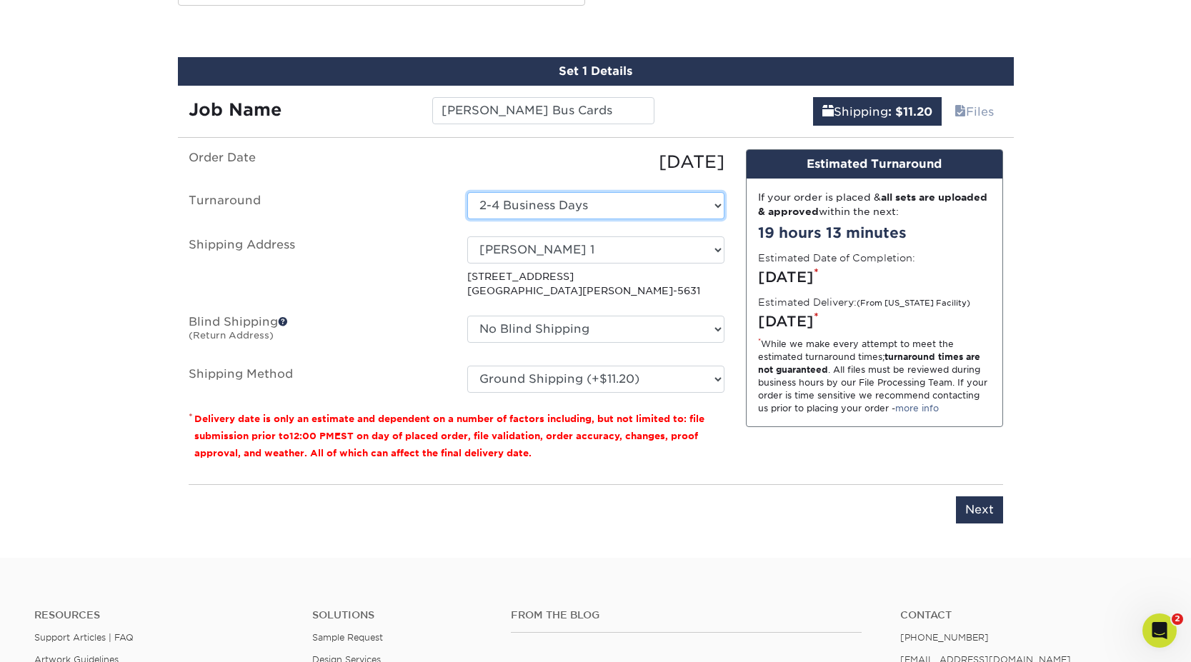
click at [591, 207] on select "Select One 2-4 Business Days 2 Day Next Business Day" at bounding box center [595, 205] width 257 height 27
select select "1f39ff4d-2c13-4811-a758-0f09867e18f7"
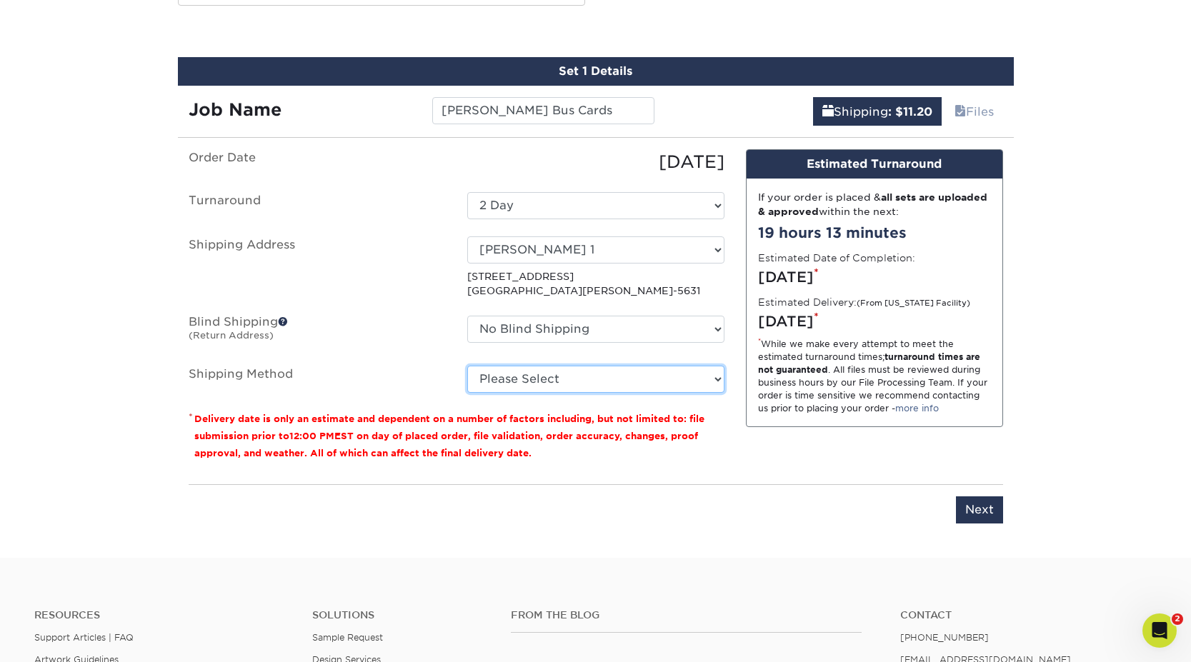
click at [527, 376] on select "Please Select Ground Shipping (+$11.20) 3 Day Shipping Service (+$20.04) 2 Day …" at bounding box center [595, 379] width 257 height 27
select select "03"
click at [467, 366] on select "Please Select Ground Shipping (+$11.20) 3 Day Shipping Service (+$20.04) 2 Day …" at bounding box center [595, 379] width 257 height 27
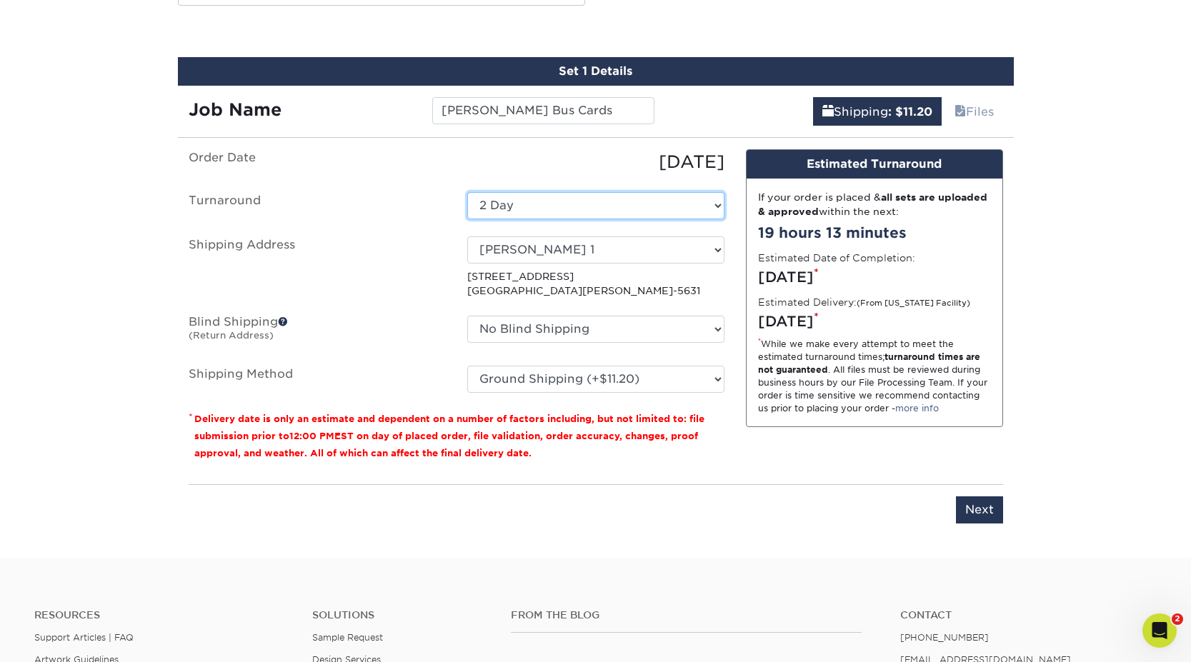
click at [550, 202] on select "Select One 2-4 Business Days 2 Day Next Business Day" at bounding box center [595, 205] width 257 height 27
click at [557, 207] on select "Select One 2-4 Business Days 2 Day Next Business Day" at bounding box center [595, 205] width 257 height 27
select select "1f39ff4d-2c13-4811-a758-0f09867e18f7"
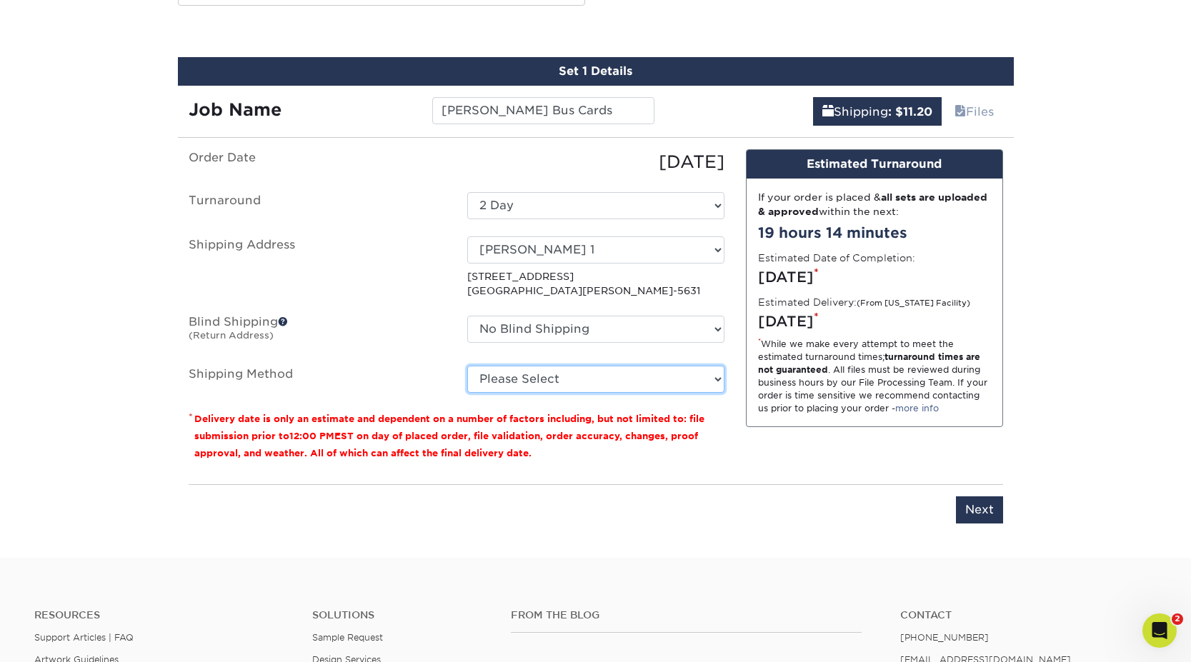
click at [555, 375] on select "Please Select Ground Shipping (+$11.20) 3 Day Shipping Service (+$20.04) 2 Day …" at bounding box center [595, 379] width 257 height 27
select select "03"
click at [467, 366] on select "Please Select Ground Shipping (+$11.20) 3 Day Shipping Service (+$20.04) 2 Day …" at bounding box center [595, 379] width 257 height 27
click at [980, 510] on input "Next" at bounding box center [979, 510] width 47 height 27
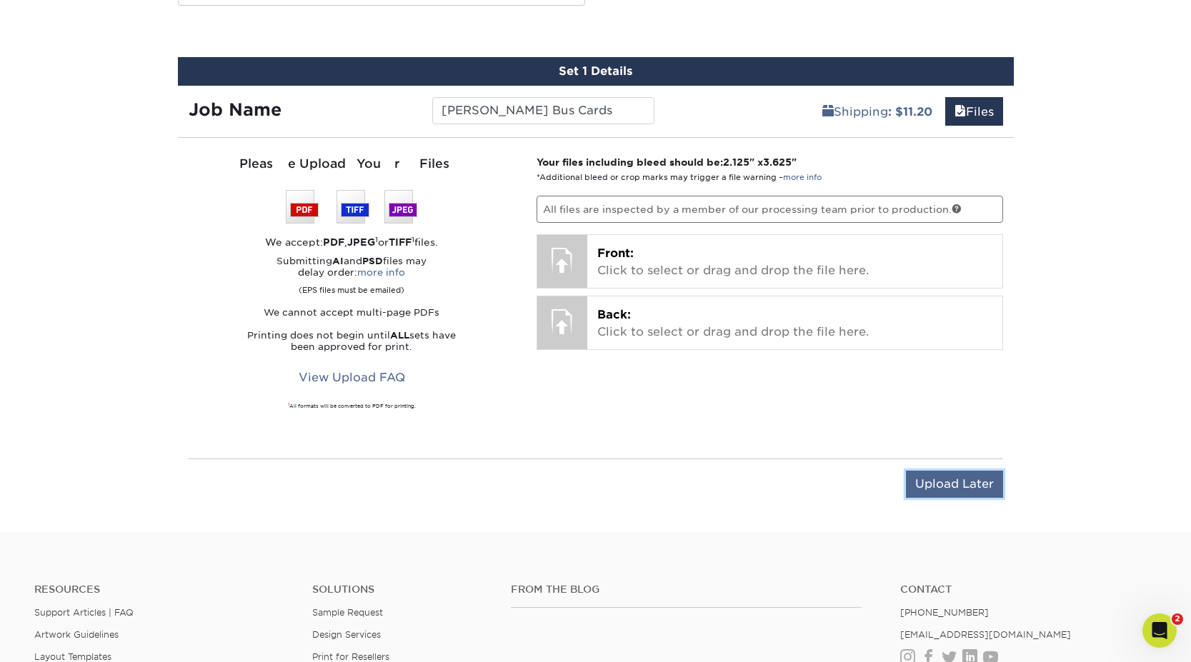
click at [937, 490] on input "Upload Later" at bounding box center [954, 484] width 97 height 27
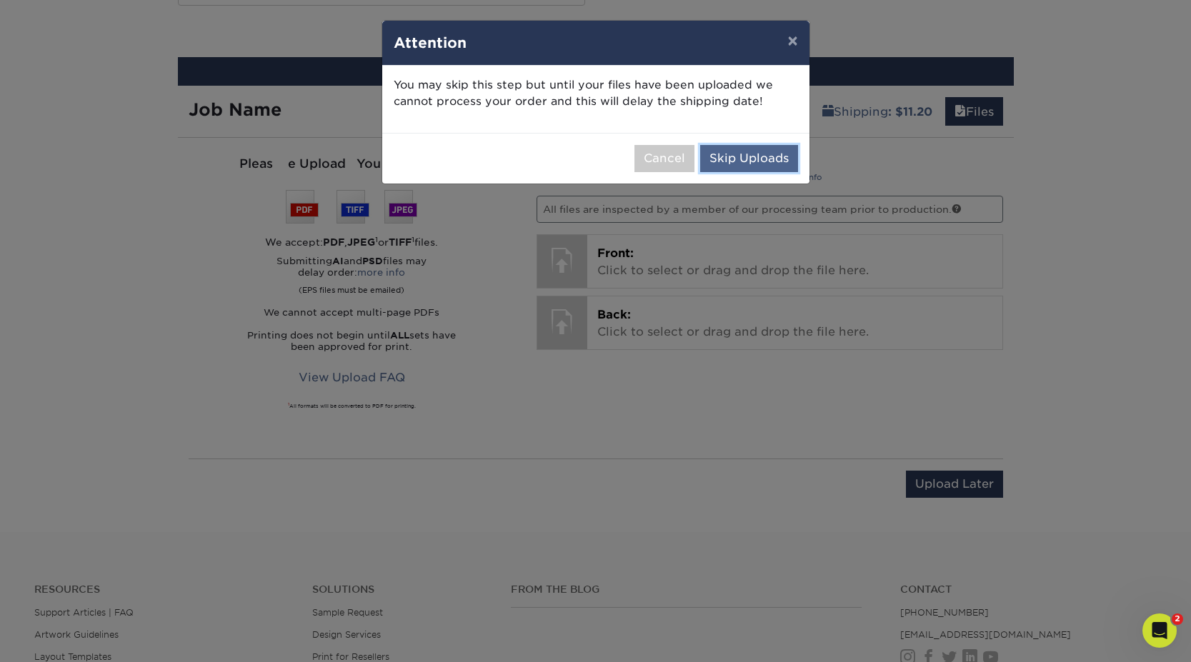
click at [745, 159] on button "Skip Uploads" at bounding box center [749, 158] width 98 height 27
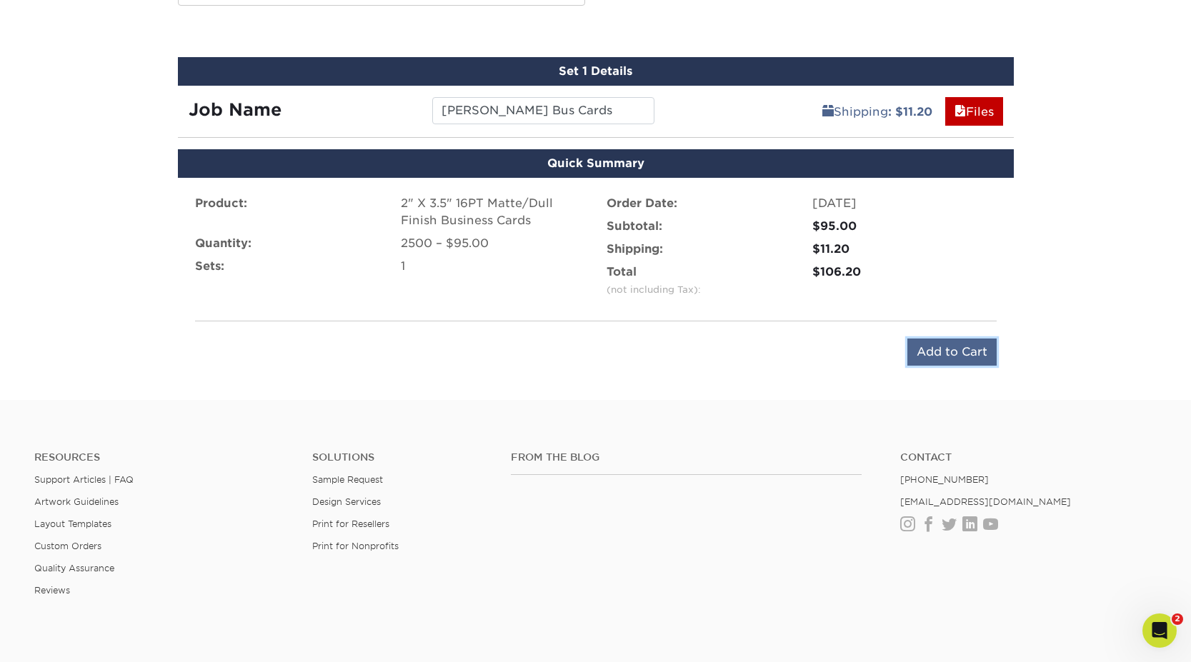
click at [953, 356] on input "Add to Cart" at bounding box center [952, 352] width 89 height 27
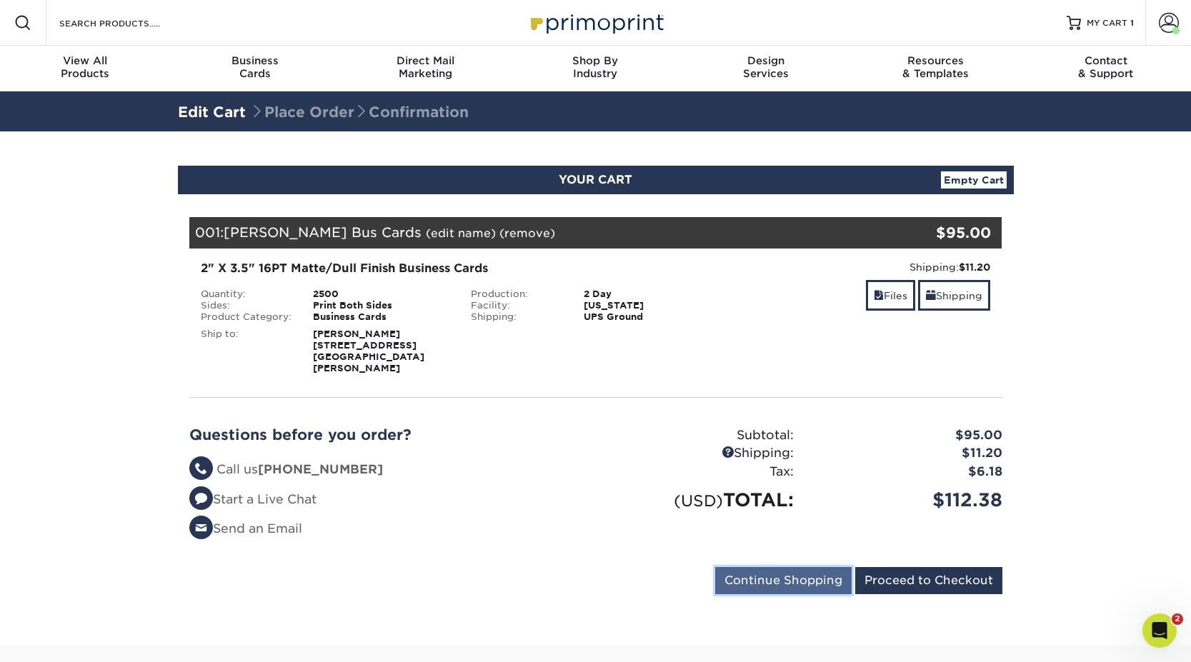
click at [758, 568] on input "Continue Shopping" at bounding box center [783, 580] width 137 height 27
